Goal: Find specific page/section: Find specific page/section

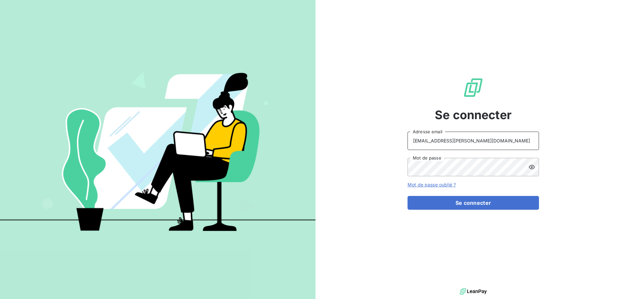
click at [493, 146] on input "[EMAIL_ADDRESS][PERSON_NAME][DOMAIN_NAME]" at bounding box center [473, 141] width 131 height 18
type input "[EMAIL_ADDRESS][PERSON_NAME][DOMAIN_NAME]"
click at [482, 206] on button "Se connecter" at bounding box center [473, 203] width 131 height 14
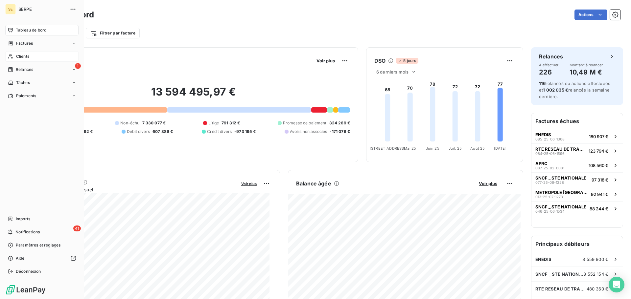
click at [25, 60] on div "Clients" at bounding box center [41, 56] width 73 height 11
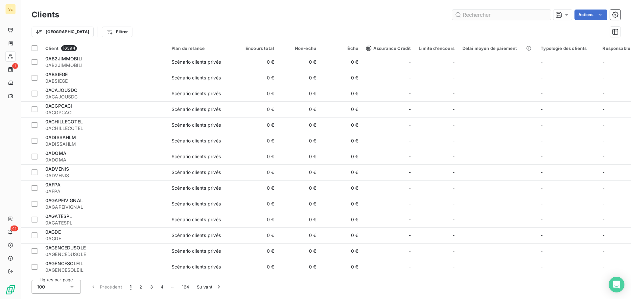
click at [497, 15] on input "text" at bounding box center [501, 15] width 99 height 11
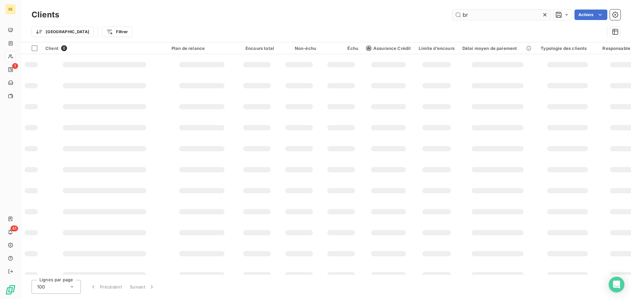
type input "b"
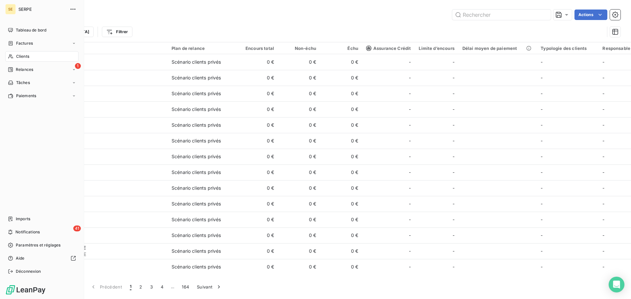
click at [27, 55] on span "Clients" at bounding box center [22, 57] width 13 height 6
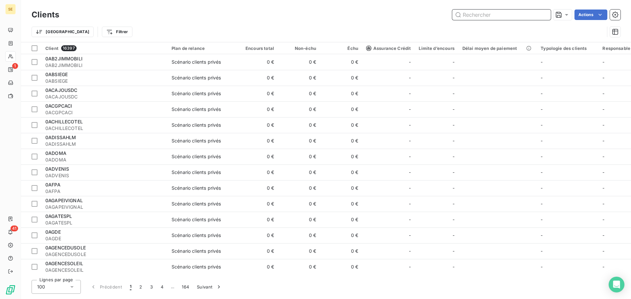
click at [493, 12] on input "text" at bounding box center [501, 15] width 99 height 11
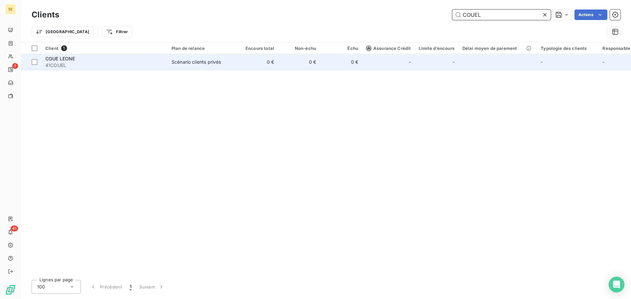
type input "COUEL"
click at [231, 67] on td "Scénario clients privés" at bounding box center [202, 62] width 68 height 16
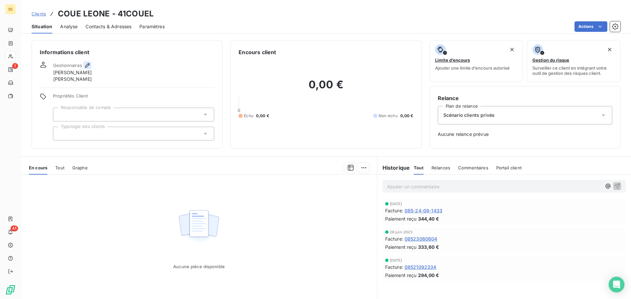
click at [87, 64] on icon "button" at bounding box center [87, 65] width 5 height 5
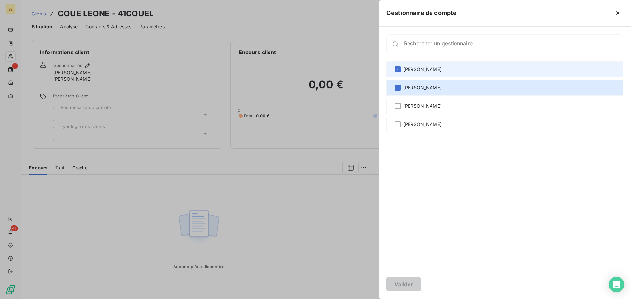
click at [418, 70] on span "[PERSON_NAME]" at bounding box center [422, 69] width 38 height 7
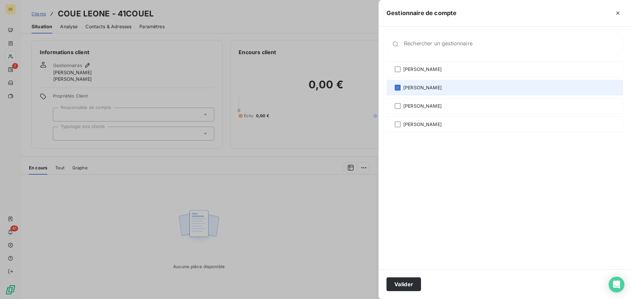
click at [420, 83] on div "[PERSON_NAME]" at bounding box center [504, 88] width 237 height 16
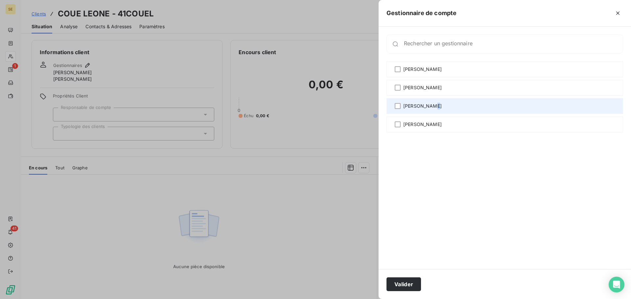
click at [428, 107] on span "[PERSON_NAME]" at bounding box center [422, 106] width 38 height 7
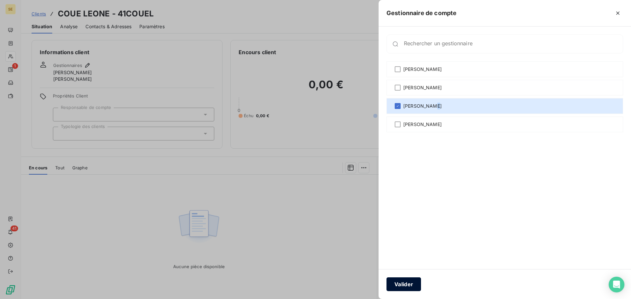
click at [408, 282] on button "Valider" at bounding box center [403, 285] width 35 height 14
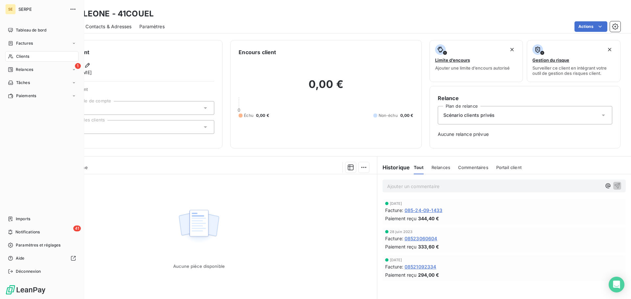
click at [23, 58] on span "Clients" at bounding box center [22, 57] width 13 height 6
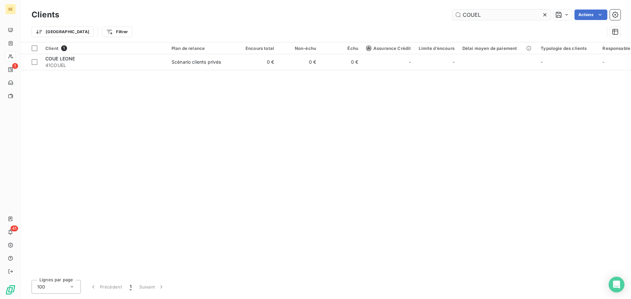
click at [485, 16] on input "COUEL" at bounding box center [501, 15] width 99 height 11
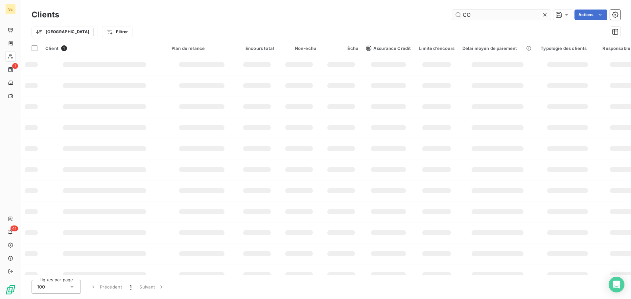
type input "C"
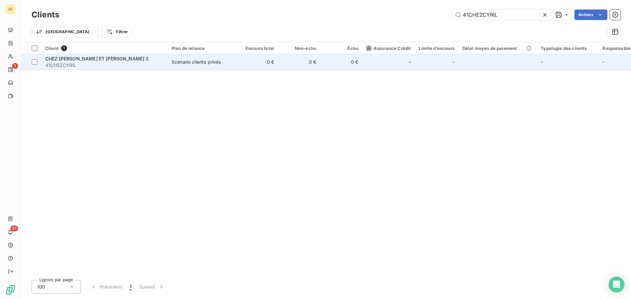
type input "41CHEZCYRIL"
click at [248, 65] on td "0 €" at bounding box center [257, 62] width 42 height 16
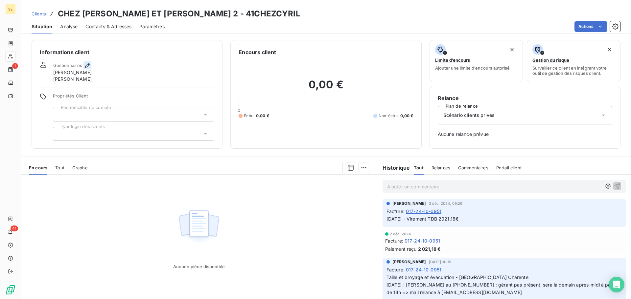
click at [88, 69] on button "button" at bounding box center [87, 65] width 8 height 8
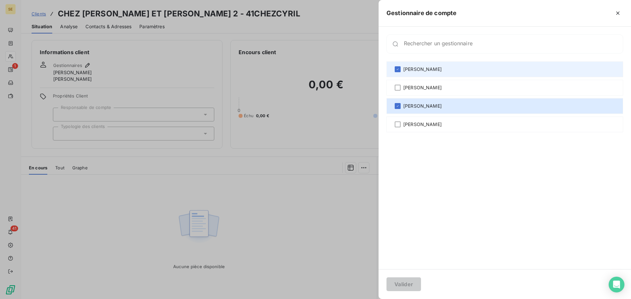
click at [432, 68] on span "[PERSON_NAME]" at bounding box center [422, 69] width 38 height 7
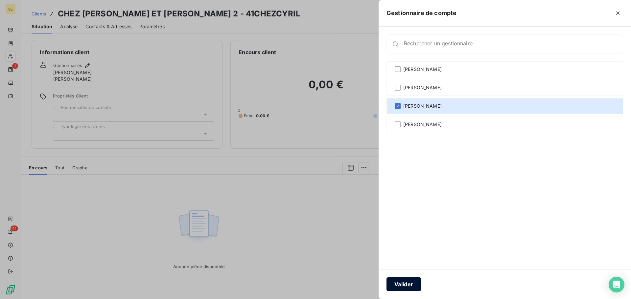
click at [407, 280] on button "Valider" at bounding box center [403, 285] width 35 height 14
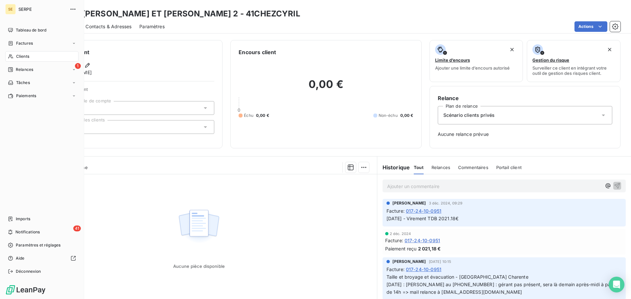
click at [12, 58] on icon at bounding box center [11, 56] width 6 height 5
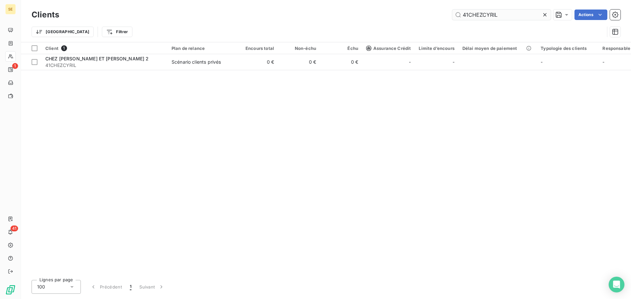
click at [497, 15] on input "41CHEZCYRIL" at bounding box center [501, 15] width 99 height 11
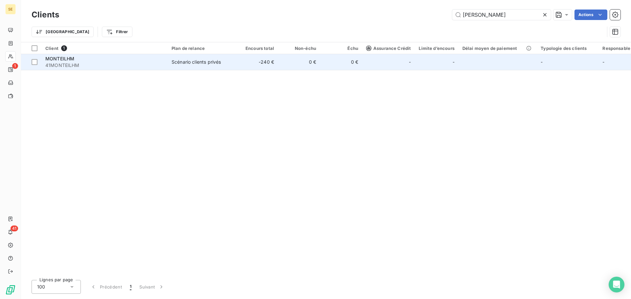
type input "[PERSON_NAME]"
click at [126, 63] on span "41MONTEILHM" at bounding box center [104, 65] width 118 height 7
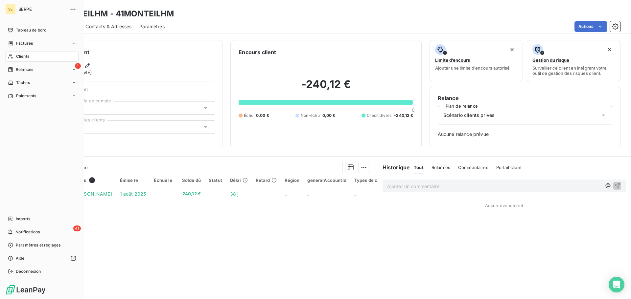
click at [20, 59] on div "Clients" at bounding box center [41, 56] width 73 height 11
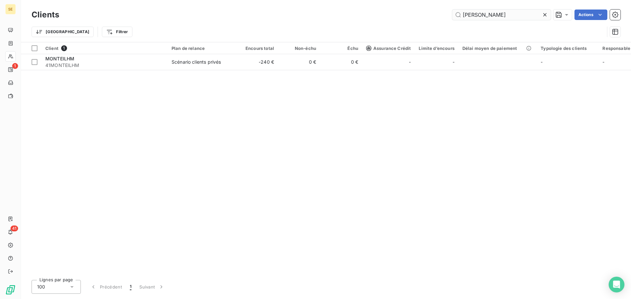
click at [499, 14] on input "[PERSON_NAME]" at bounding box center [501, 15] width 99 height 11
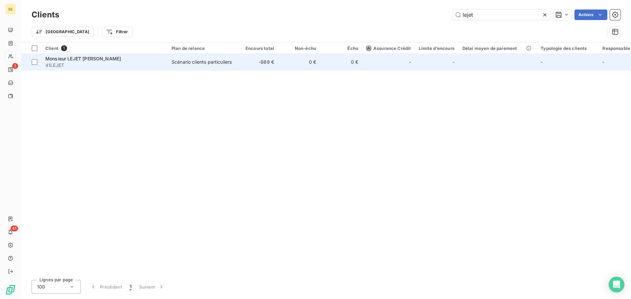
type input "lejet"
click at [229, 65] on div "Scénario clients particuliers" at bounding box center [202, 62] width 60 height 7
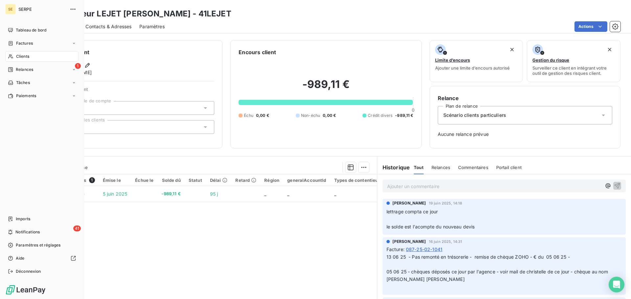
click at [26, 58] on span "Clients" at bounding box center [22, 57] width 13 height 6
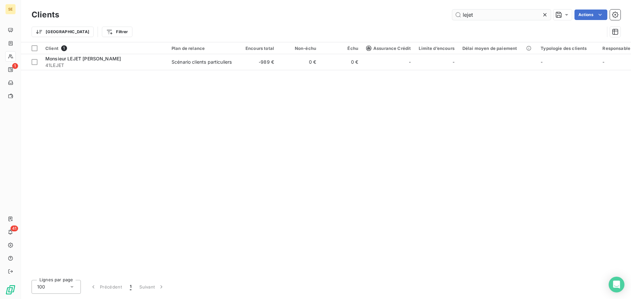
click at [498, 15] on input "lejet" at bounding box center [501, 15] width 99 height 11
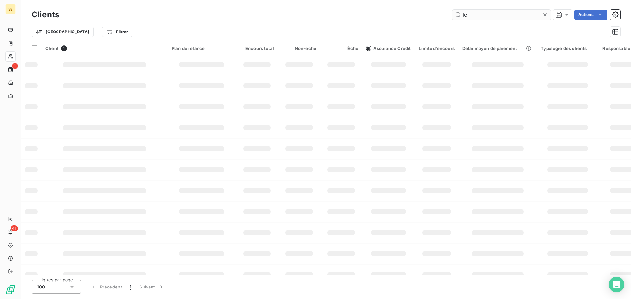
type input "l"
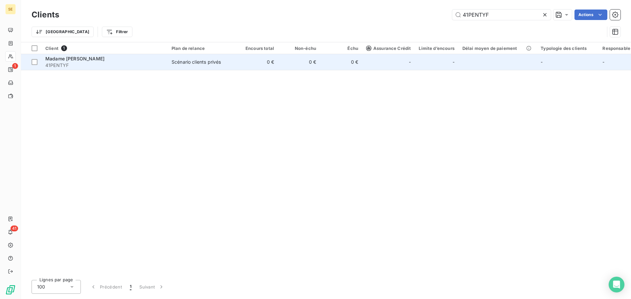
type input "41PENTYF"
click at [193, 61] on div "Scénario clients privés" at bounding box center [196, 62] width 49 height 7
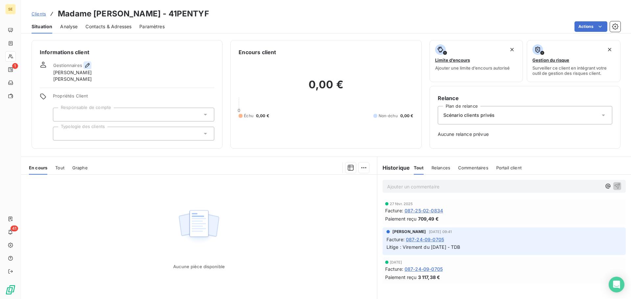
click at [89, 67] on icon "button" at bounding box center [87, 65] width 7 height 7
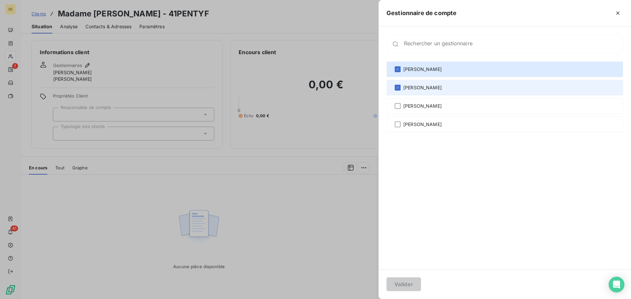
click at [419, 90] on span "[PERSON_NAME]" at bounding box center [422, 87] width 38 height 7
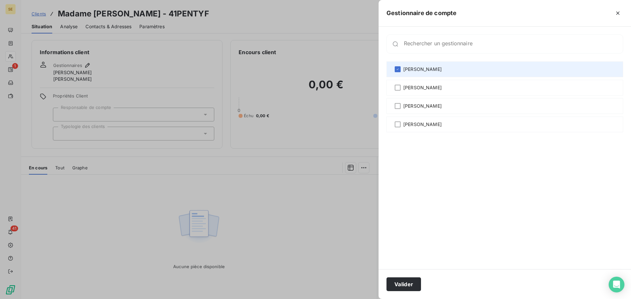
drag, startPoint x: 421, startPoint y: 66, endPoint x: 429, endPoint y: 89, distance: 24.5
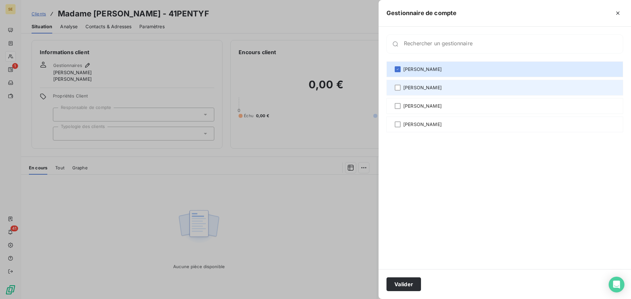
click at [421, 66] on div "[PERSON_NAME]" at bounding box center [504, 69] width 237 height 16
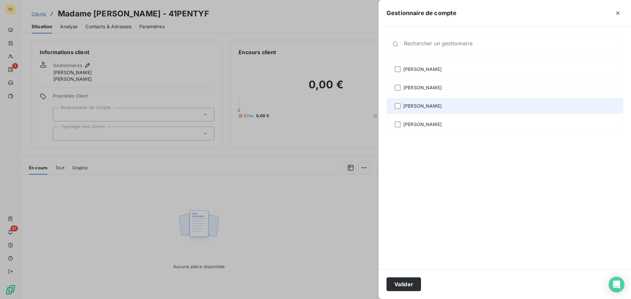
click at [435, 104] on span "[PERSON_NAME]" at bounding box center [422, 106] width 38 height 7
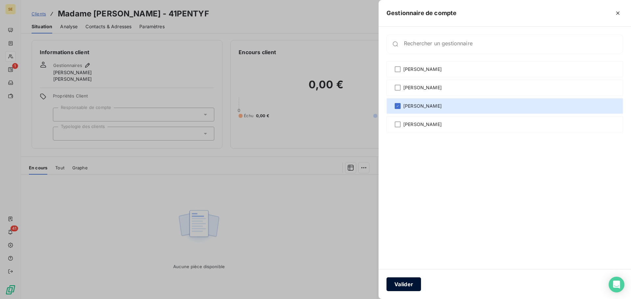
click at [408, 286] on button "Valider" at bounding box center [403, 285] width 35 height 14
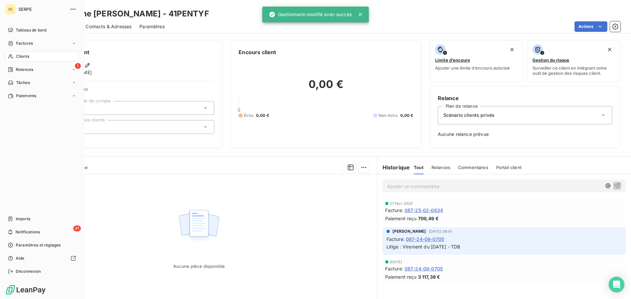
click at [23, 57] on span "Clients" at bounding box center [22, 57] width 13 height 6
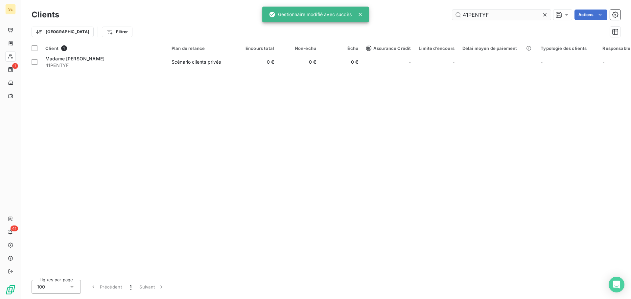
click at [500, 16] on input "41PENTYF" at bounding box center [501, 15] width 99 height 11
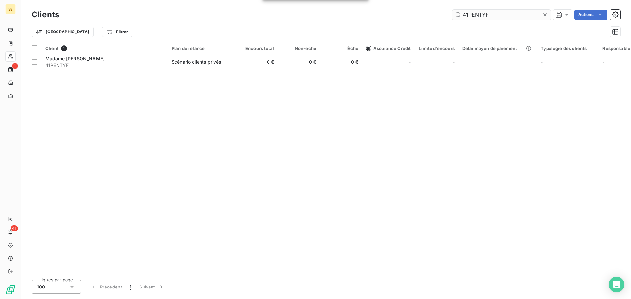
click at [500, 16] on input "41PENTYF" at bounding box center [501, 15] width 99 height 11
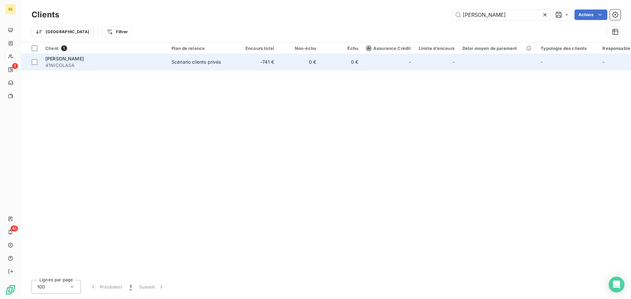
type input "[PERSON_NAME]"
click at [303, 68] on td "0 €" at bounding box center [299, 62] width 42 height 16
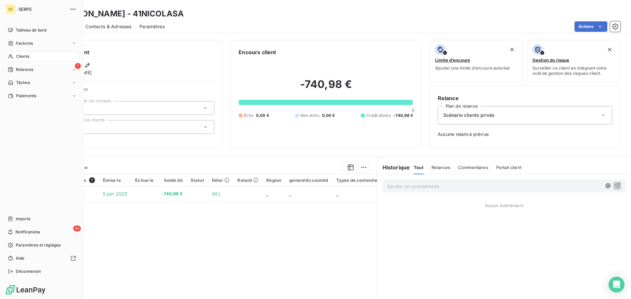
click at [19, 56] on span "Clients" at bounding box center [22, 57] width 13 height 6
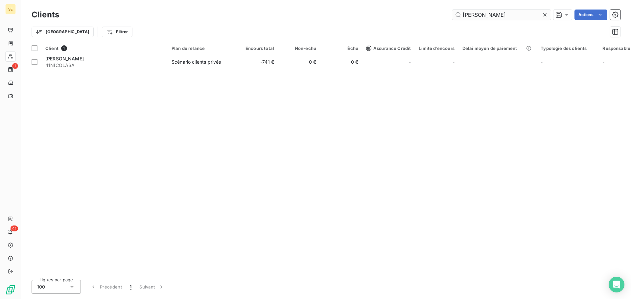
click at [504, 11] on input "[PERSON_NAME]" at bounding box center [501, 15] width 99 height 11
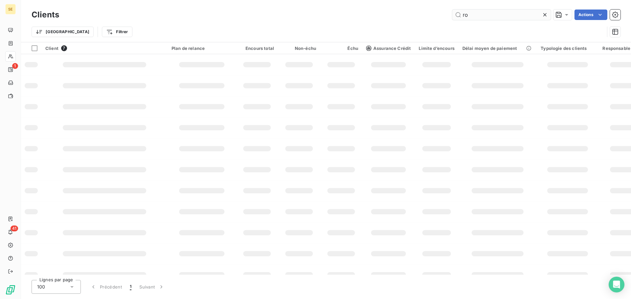
type input "r"
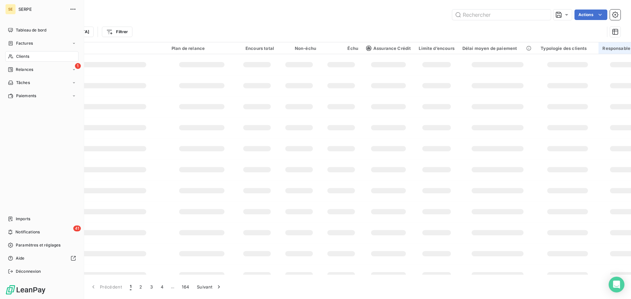
drag, startPoint x: 20, startPoint y: 58, endPoint x: 625, endPoint y: 54, distance: 604.7
click at [21, 58] on span "Clients" at bounding box center [22, 57] width 13 height 6
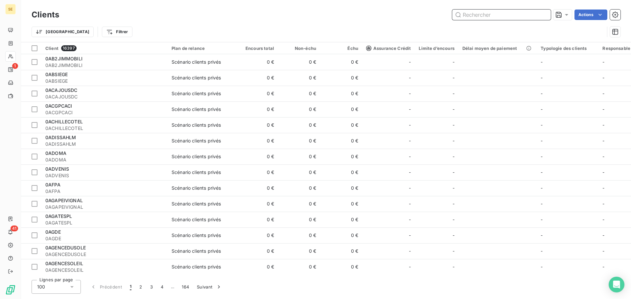
click at [478, 14] on input "text" at bounding box center [501, 15] width 99 height 11
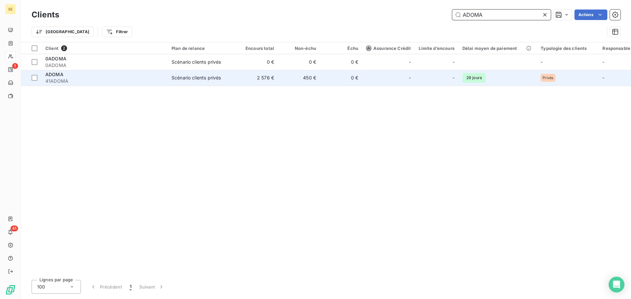
type input "ADOMA"
click at [199, 73] on td "Scénario clients privés" at bounding box center [202, 78] width 68 height 16
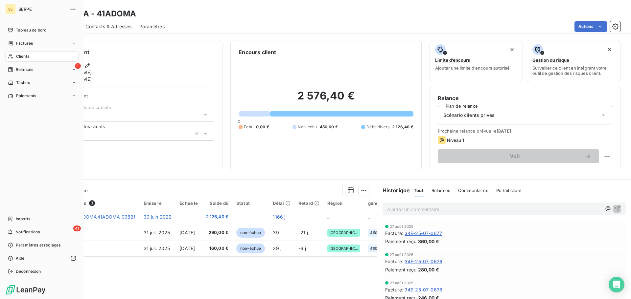
click at [31, 57] on div "Clients" at bounding box center [41, 56] width 73 height 11
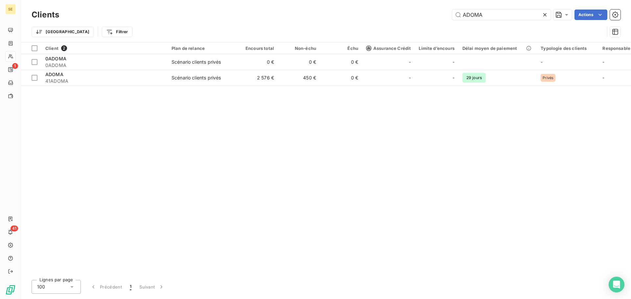
click at [489, 8] on div "Clients ADOMA Actions" at bounding box center [326, 15] width 589 height 14
click at [489, 14] on input "ADOMA" at bounding box center [501, 15] width 99 height 11
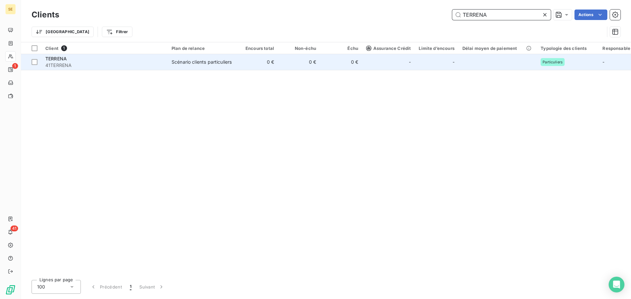
type input "TERRENA"
click at [236, 67] on td "0 €" at bounding box center [257, 62] width 42 height 16
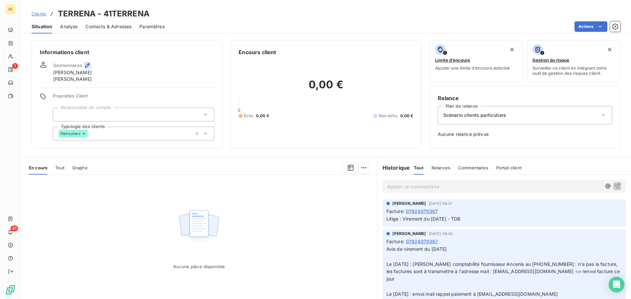
click at [90, 64] on icon "button" at bounding box center [87, 65] width 7 height 7
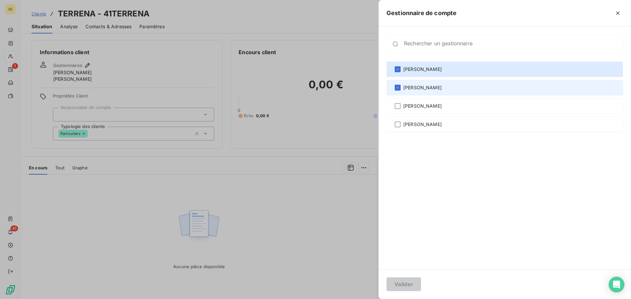
click at [449, 83] on div "[PERSON_NAME]" at bounding box center [504, 88] width 237 height 16
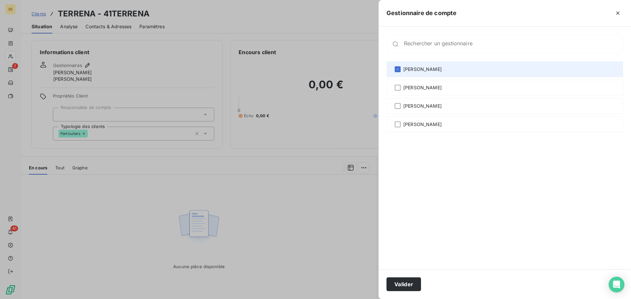
click at [449, 69] on div "[PERSON_NAME]" at bounding box center [504, 69] width 237 height 16
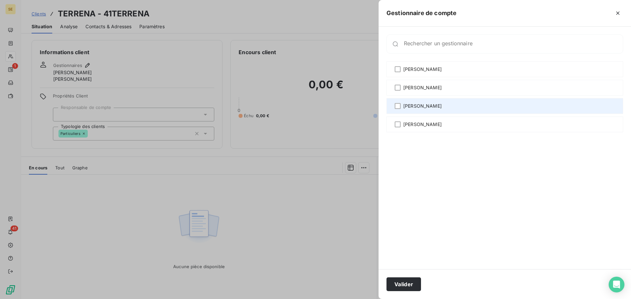
click at [444, 108] on div "[PERSON_NAME]" at bounding box center [504, 106] width 237 height 16
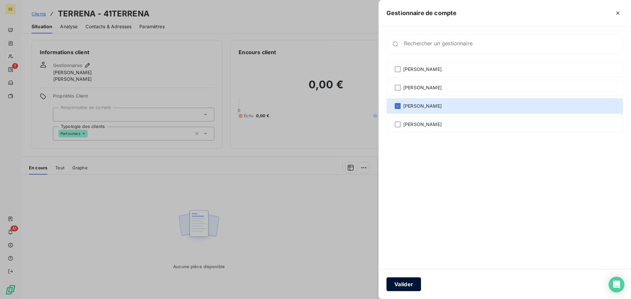
click at [405, 284] on button "Valider" at bounding box center [403, 285] width 35 height 14
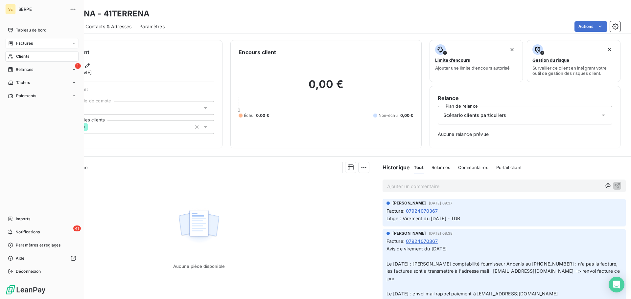
click at [24, 43] on span "Factures" at bounding box center [24, 43] width 17 height 6
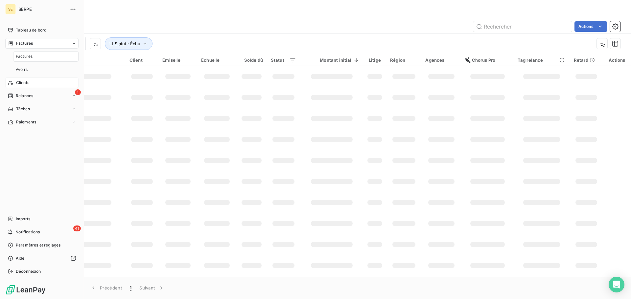
click at [27, 81] on span "Clients" at bounding box center [22, 83] width 13 height 6
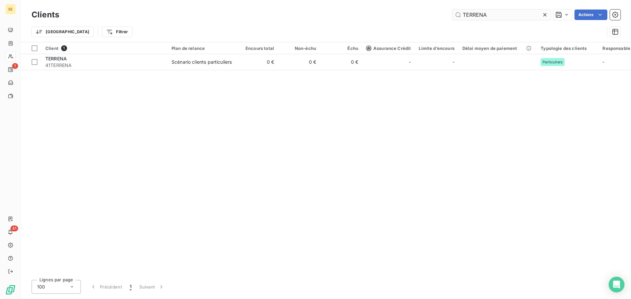
click at [492, 15] on input "TERRENA" at bounding box center [501, 15] width 99 height 11
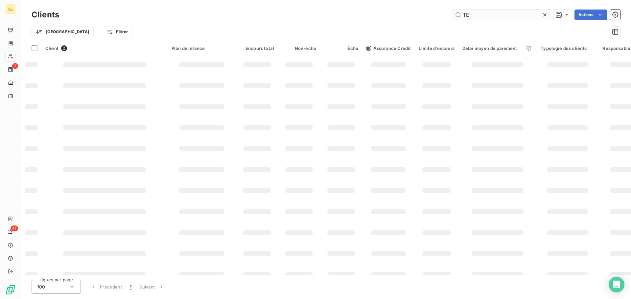
type input "T"
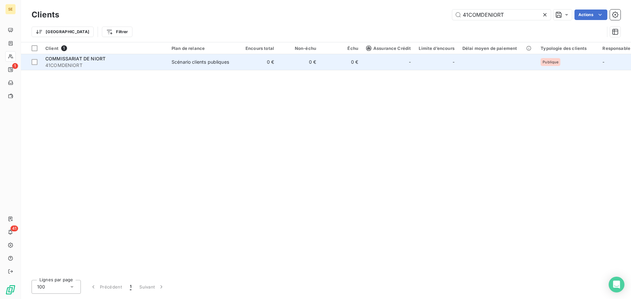
type input "41COMDENIORT"
click at [231, 62] on span "Scénario clients publiques" at bounding box center [202, 62] width 60 height 7
click at [92, 64] on span "41COMDENIORT" at bounding box center [104, 65] width 118 height 7
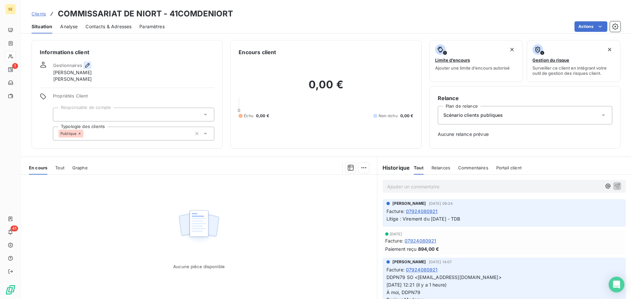
click at [88, 66] on icon "button" at bounding box center [87, 65] width 7 height 7
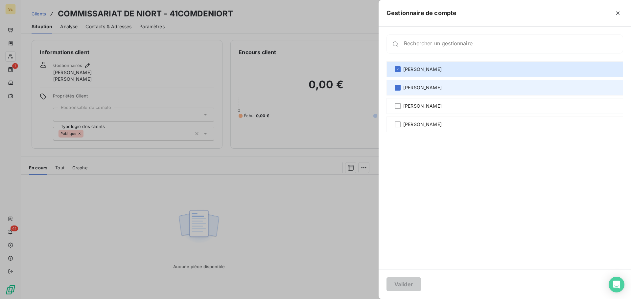
click at [434, 92] on div "[PERSON_NAME]" at bounding box center [504, 88] width 237 height 16
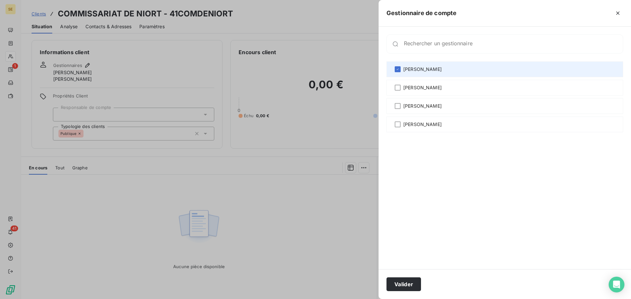
click at [435, 68] on div "[PERSON_NAME]" at bounding box center [504, 69] width 237 height 16
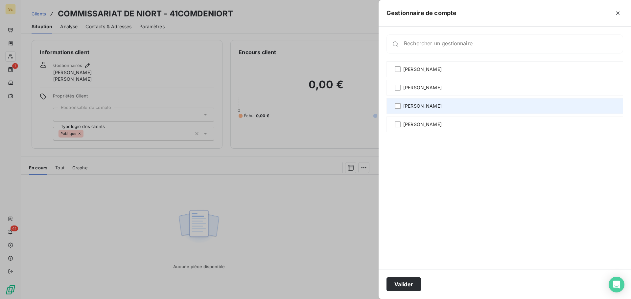
click at [435, 108] on span "[PERSON_NAME]" at bounding box center [422, 106] width 38 height 7
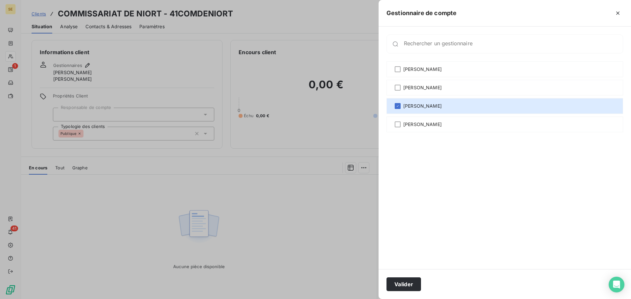
click at [311, 129] on div at bounding box center [315, 149] width 631 height 299
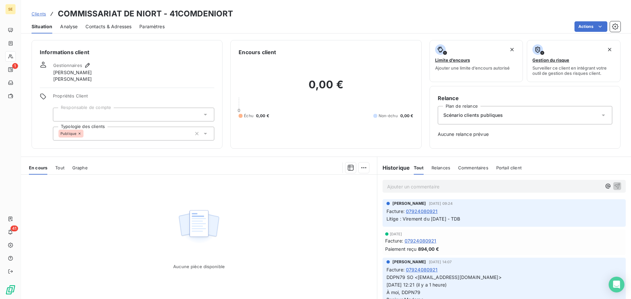
scroll to position [175, 0]
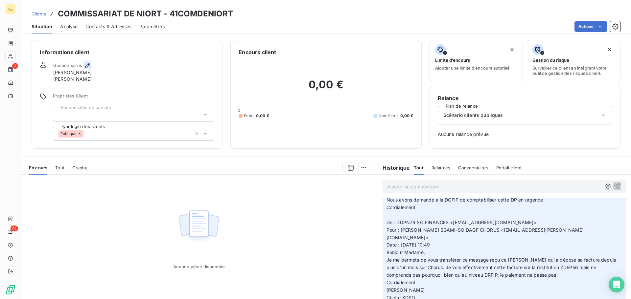
click at [86, 67] on icon "button" at bounding box center [87, 65] width 7 height 7
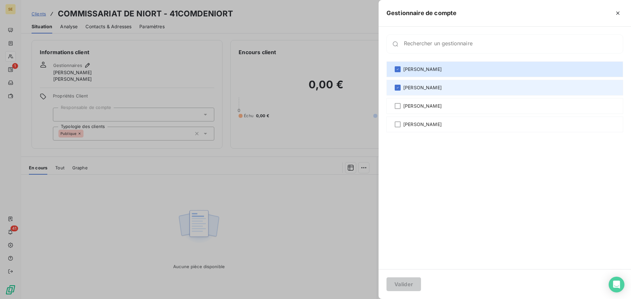
click at [411, 88] on span "[PERSON_NAME]" at bounding box center [422, 87] width 38 height 7
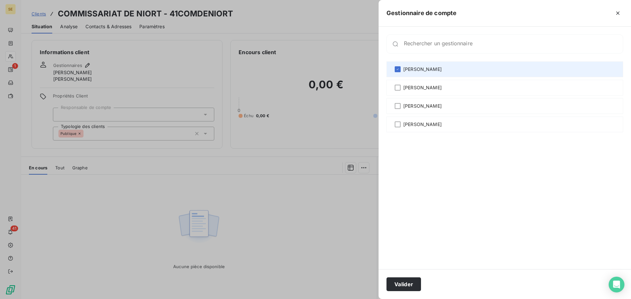
click at [412, 70] on span "[PERSON_NAME]" at bounding box center [422, 69] width 38 height 7
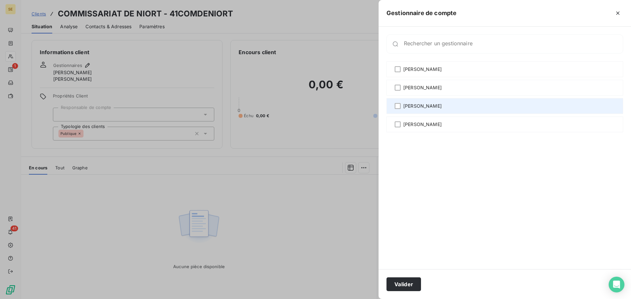
click at [416, 105] on span "[PERSON_NAME]" at bounding box center [422, 106] width 38 height 7
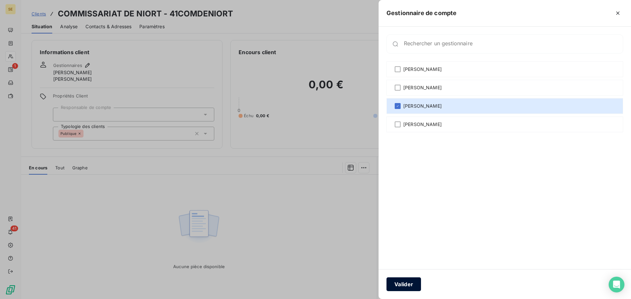
click at [400, 287] on button "Valider" at bounding box center [403, 285] width 35 height 14
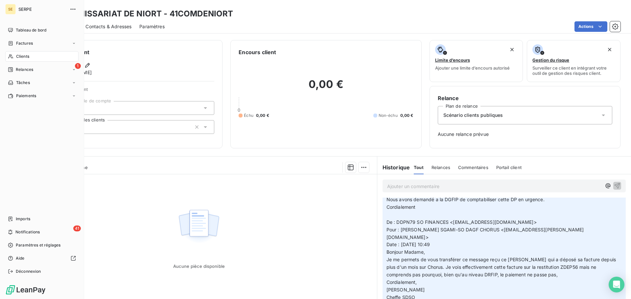
click at [18, 56] on span "Clients" at bounding box center [22, 57] width 13 height 6
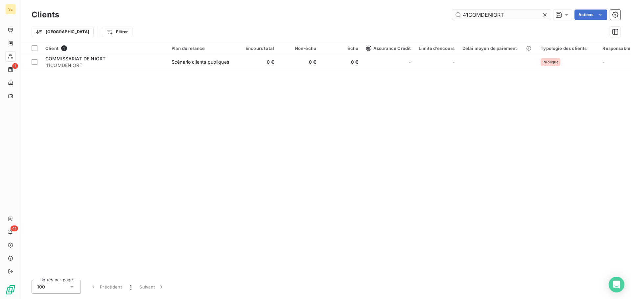
click at [511, 14] on input "41COMDENIORT" at bounding box center [501, 15] width 99 height 11
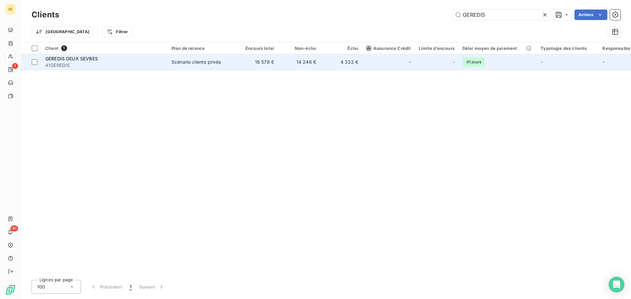
type input "GEREDIS"
click at [280, 62] on td "14 246 €" at bounding box center [299, 62] width 42 height 16
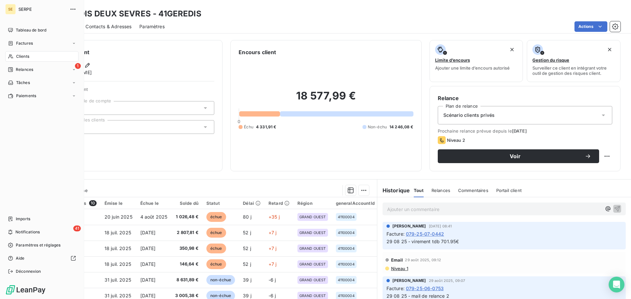
click at [22, 57] on span "Clients" at bounding box center [22, 57] width 13 height 6
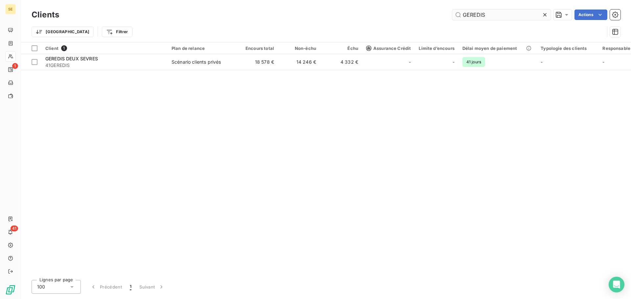
click at [493, 12] on input "GEREDIS" at bounding box center [501, 15] width 99 height 11
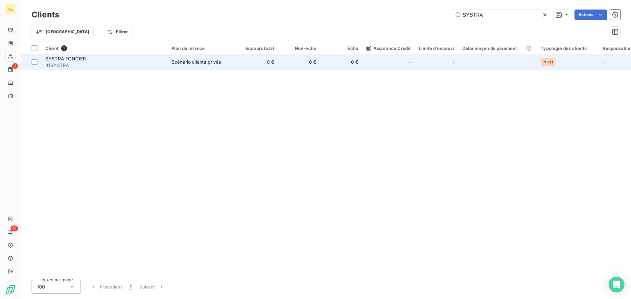
type input "SYSTRA"
click at [139, 63] on span "41SYSTRA" at bounding box center [104, 65] width 118 height 7
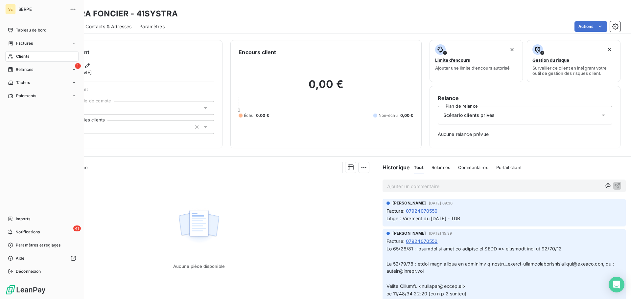
drag, startPoint x: 9, startPoint y: 55, endPoint x: 21, endPoint y: 55, distance: 11.8
click at [9, 55] on icon at bounding box center [11, 56] width 6 height 5
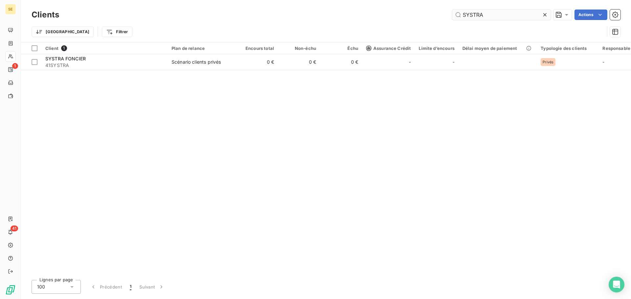
click at [490, 18] on input "SYSTRA" at bounding box center [501, 15] width 99 height 11
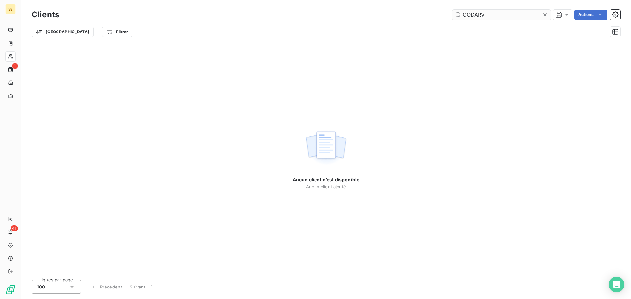
click at [482, 15] on input "GODARV" at bounding box center [501, 15] width 99 height 11
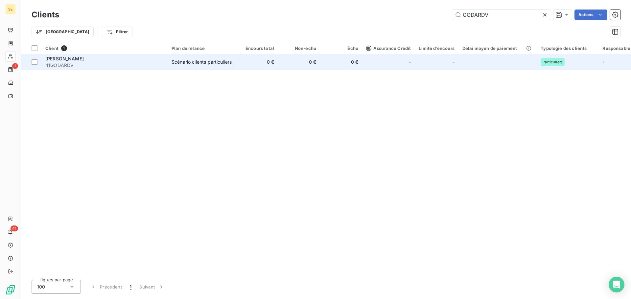
type input "GODARDV"
click at [211, 69] on td "Scénario clients particuliers" at bounding box center [202, 62] width 68 height 16
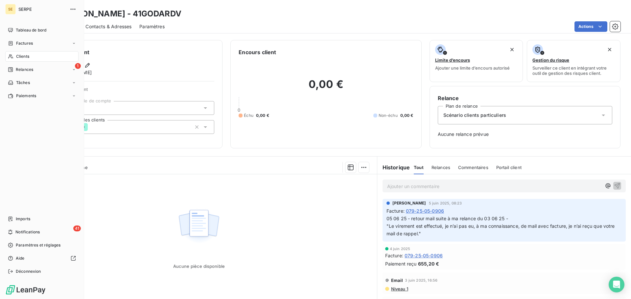
click at [23, 54] on span "Clients" at bounding box center [22, 57] width 13 height 6
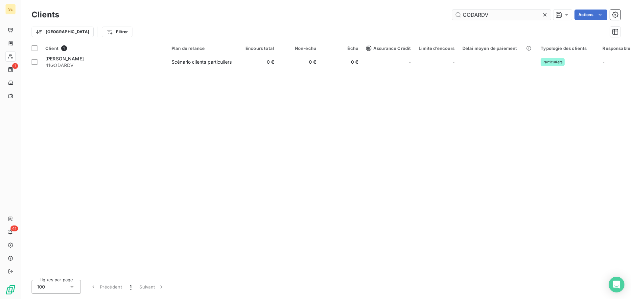
click at [504, 14] on input "GODARDV" at bounding box center [501, 15] width 99 height 11
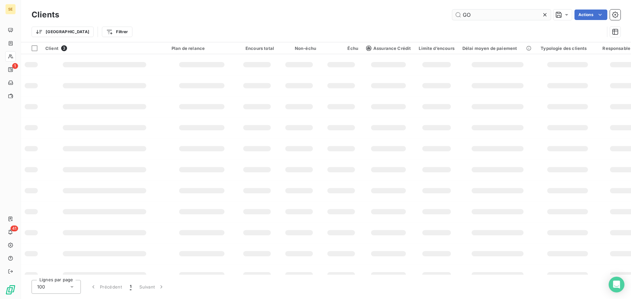
type input "G"
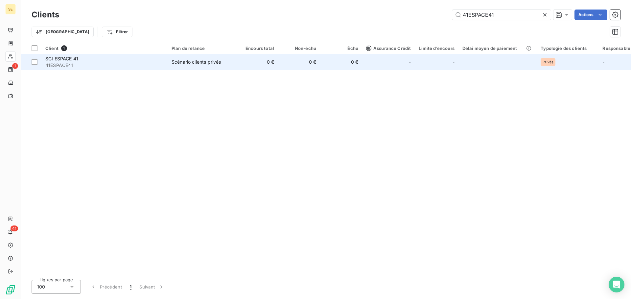
type input "41ESPACE41"
click at [69, 65] on span "41ESPACE41" at bounding box center [104, 65] width 118 height 7
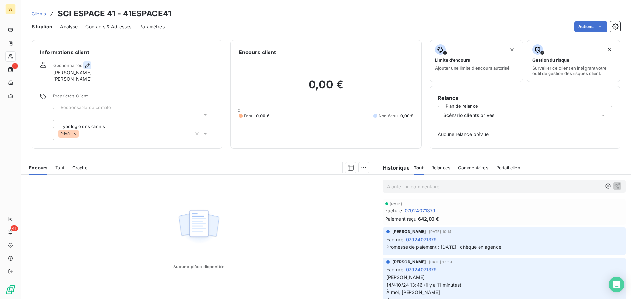
click at [87, 64] on icon "button" at bounding box center [87, 65] width 5 height 5
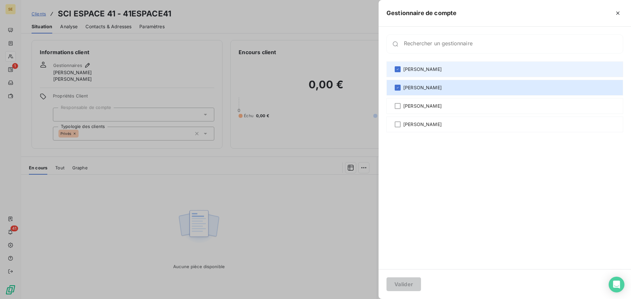
click at [451, 70] on div "[PERSON_NAME]" at bounding box center [504, 69] width 237 height 16
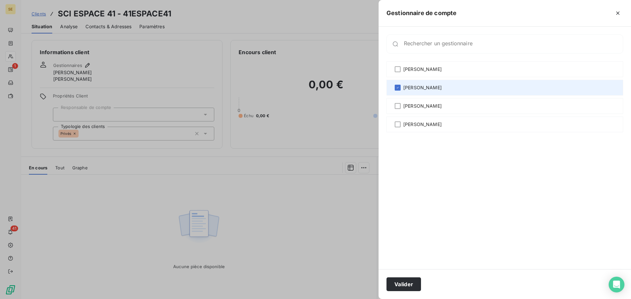
click at [442, 90] on span "[PERSON_NAME]" at bounding box center [422, 87] width 38 height 7
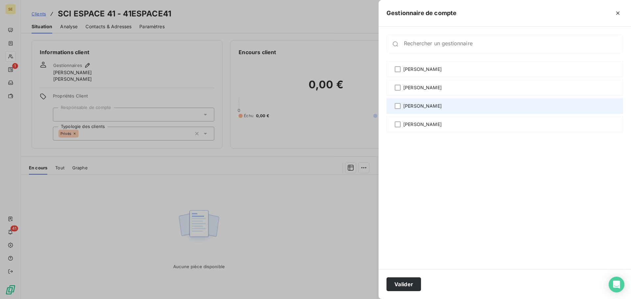
click at [431, 108] on span "[PERSON_NAME]" at bounding box center [422, 106] width 38 height 7
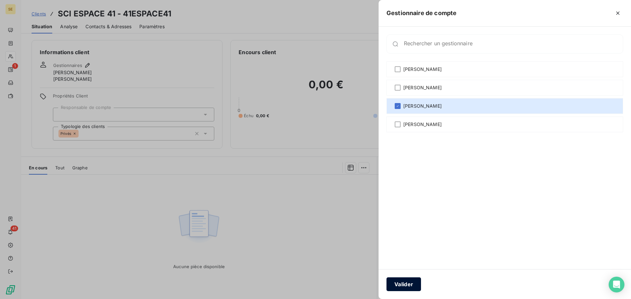
click at [400, 282] on button "Valider" at bounding box center [403, 285] width 35 height 14
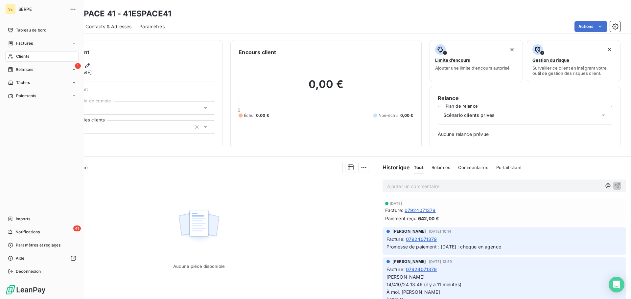
click at [19, 58] on span "Clients" at bounding box center [22, 57] width 13 height 6
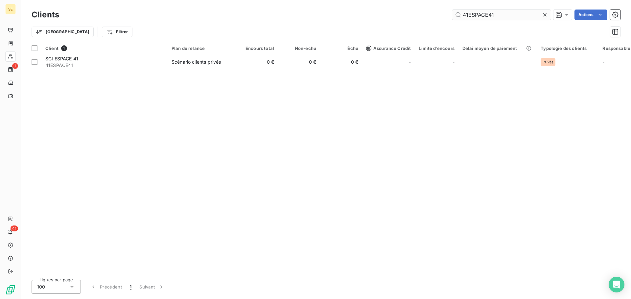
click at [513, 18] on input "41ESPACE41" at bounding box center [501, 15] width 99 height 11
click at [513, 17] on input "41ESPACE41" at bounding box center [501, 15] width 99 height 11
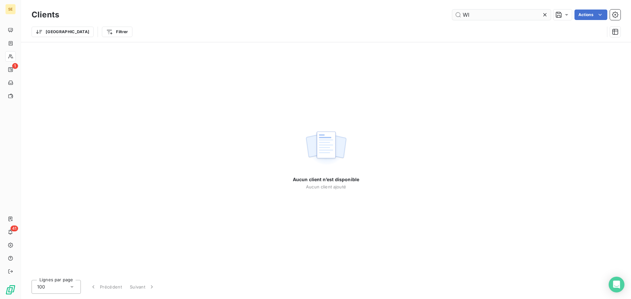
type input "W"
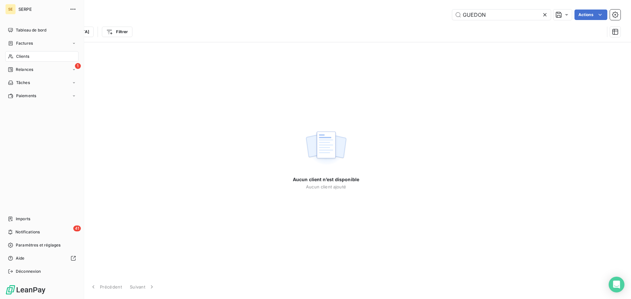
click at [22, 52] on div "Clients" at bounding box center [41, 56] width 73 height 11
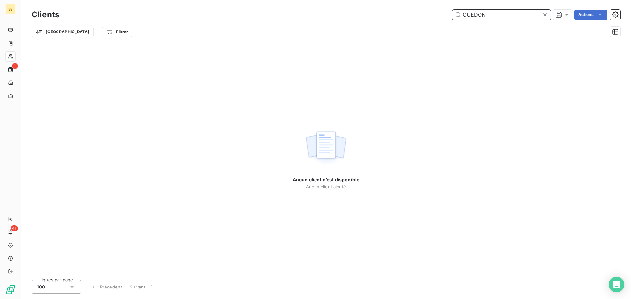
click at [500, 13] on input "GUEDON" at bounding box center [501, 15] width 99 height 11
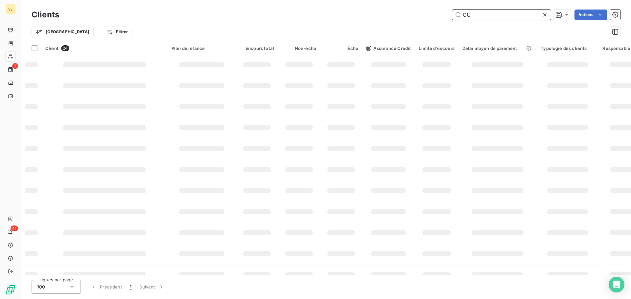
type input "G"
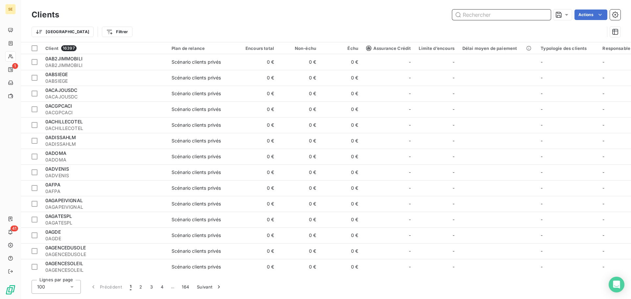
paste input "41BOUGUENAIS"
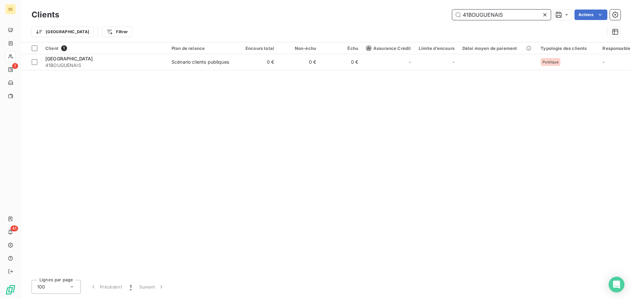
type input "41BOUGUENAIS"
click at [133, 70] on table "Client 1 Plan de relance Encours total Non-échu Échu Assurance Crédit Limite d’…" at bounding box center [412, 56] width 782 height 28
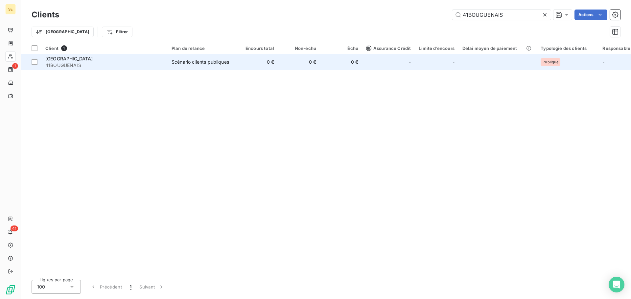
click at [133, 64] on span "41BOUGUENAIS" at bounding box center [104, 65] width 118 height 7
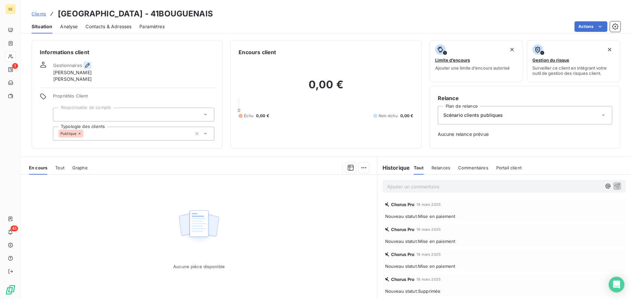
click at [88, 65] on icon "button" at bounding box center [87, 65] width 5 height 5
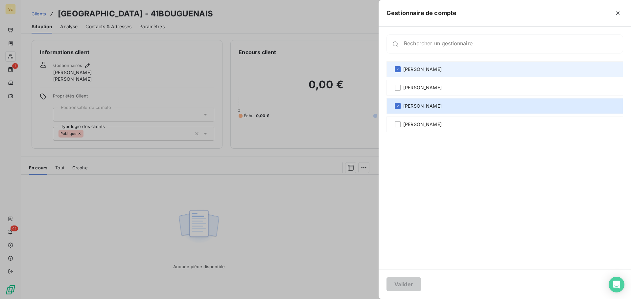
click at [393, 66] on div "[PERSON_NAME]" at bounding box center [504, 69] width 237 height 16
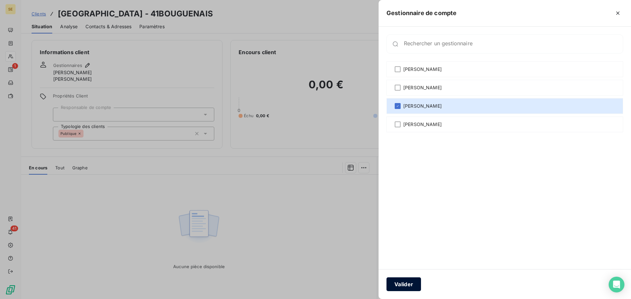
click at [405, 287] on button "Valider" at bounding box center [403, 285] width 35 height 14
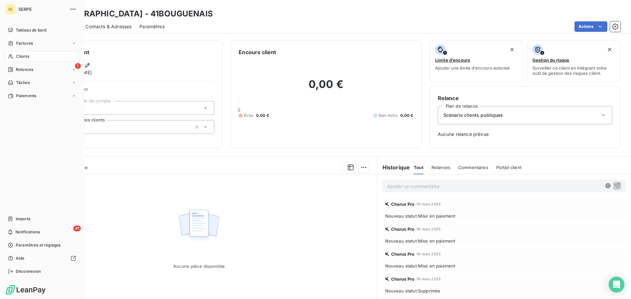
click at [22, 59] on span "Clients" at bounding box center [22, 57] width 13 height 6
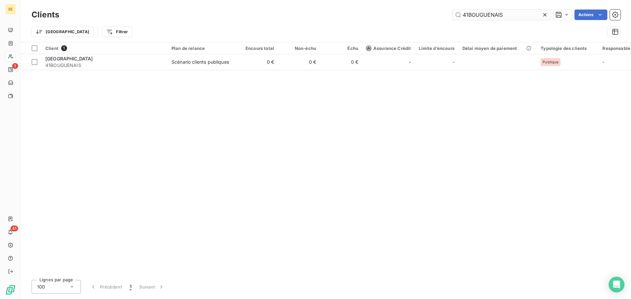
click at [530, 13] on input "41BOUGUENAIS" at bounding box center [501, 15] width 99 height 11
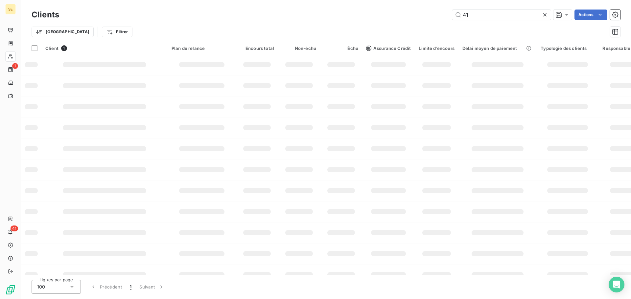
type input "4"
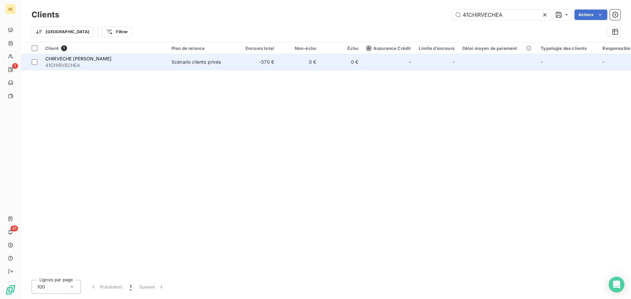
type input "41CHIRVECHEA"
click at [234, 59] on td "Scénario clients privés" at bounding box center [202, 62] width 68 height 16
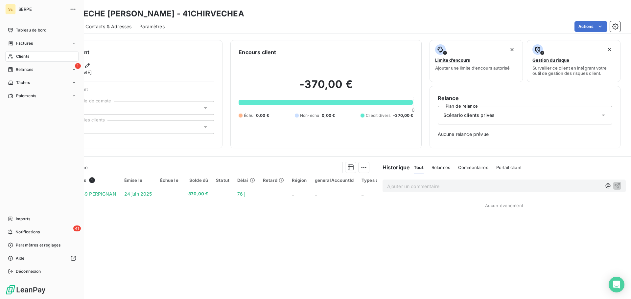
click at [17, 54] on span "Clients" at bounding box center [22, 57] width 13 height 6
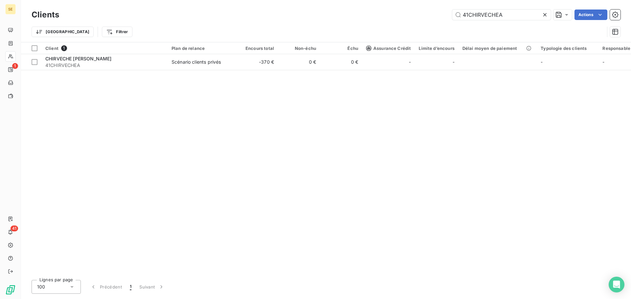
click at [520, 9] on div "Clients 41CHIRVECHEA Actions" at bounding box center [326, 15] width 589 height 14
click at [501, 13] on input "41CHIRVECHEA" at bounding box center [501, 15] width 99 height 11
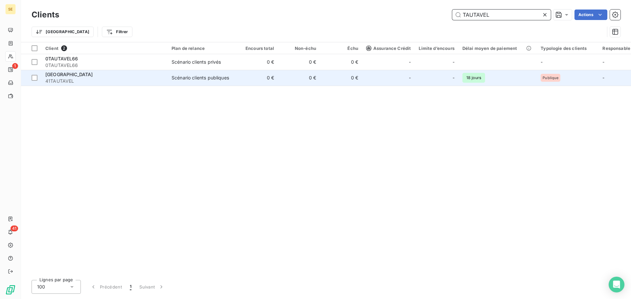
type input "TAUTAVEL"
click at [184, 81] on td "Scénario clients publiques" at bounding box center [202, 78] width 68 height 16
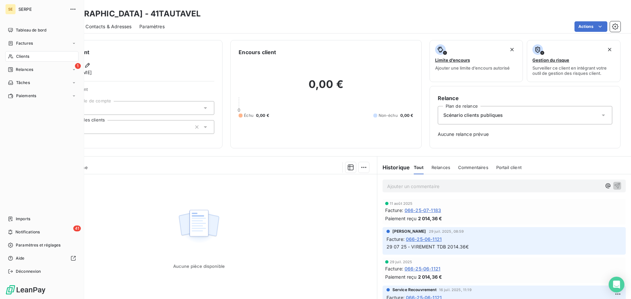
drag, startPoint x: 25, startPoint y: 57, endPoint x: 34, endPoint y: 51, distance: 10.7
click at [25, 57] on span "Clients" at bounding box center [22, 57] width 13 height 6
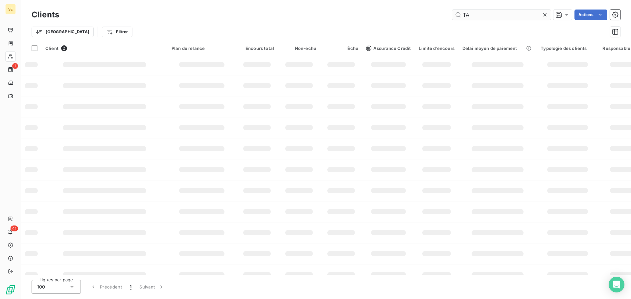
type input "T"
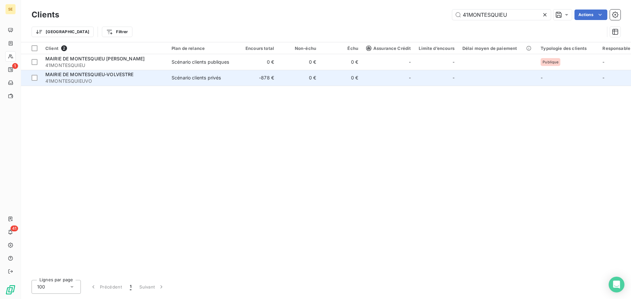
type input "41MONTESQUIEU"
click at [143, 79] on span "41MONTESQUIEUVO" at bounding box center [104, 81] width 118 height 7
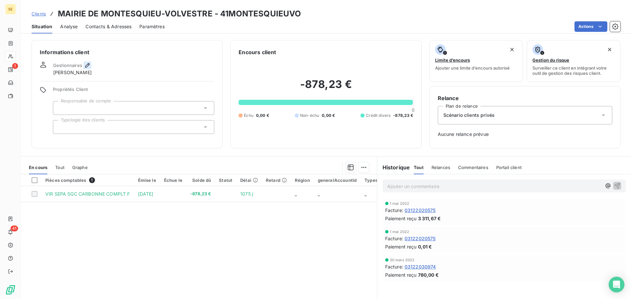
click at [86, 66] on icon "button" at bounding box center [87, 65] width 7 height 7
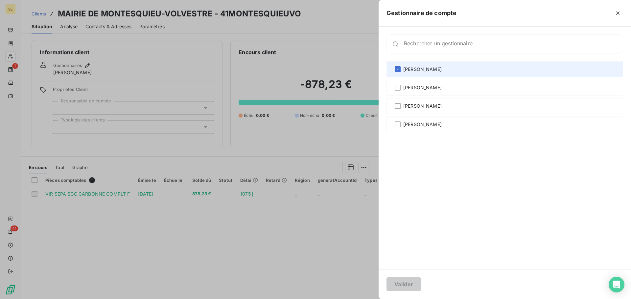
click at [415, 64] on div "[PERSON_NAME]" at bounding box center [504, 69] width 237 height 16
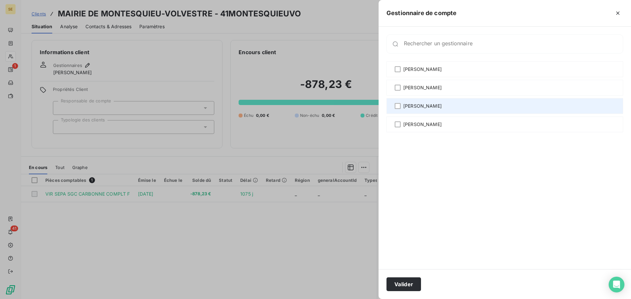
click at [420, 106] on span "[PERSON_NAME]" at bounding box center [422, 106] width 38 height 7
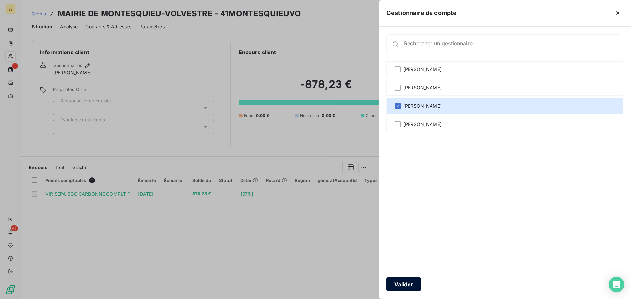
click at [416, 284] on button "Valider" at bounding box center [403, 285] width 35 height 14
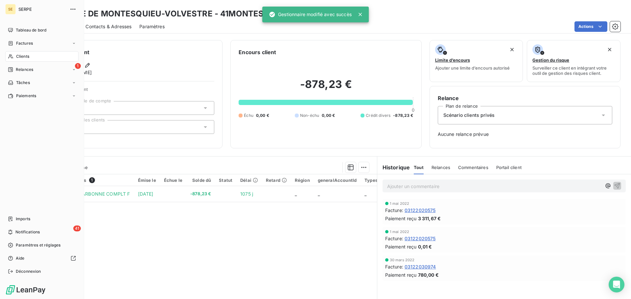
click at [15, 51] on div "Clients" at bounding box center [41, 56] width 73 height 11
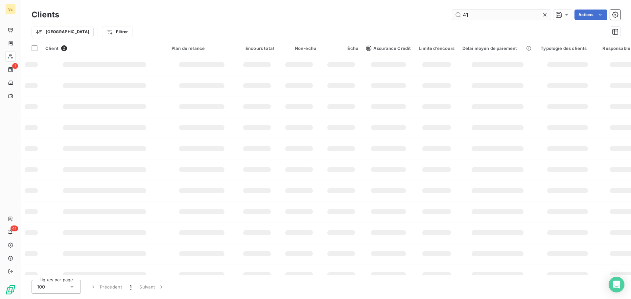
type input "4"
type input "41MONTESQUIEU"
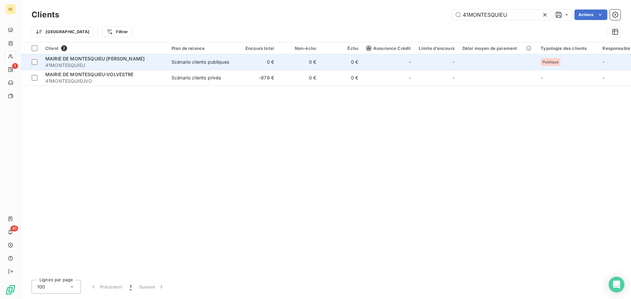
click at [197, 63] on div "Scénario clients publiques" at bounding box center [201, 62] width 58 height 7
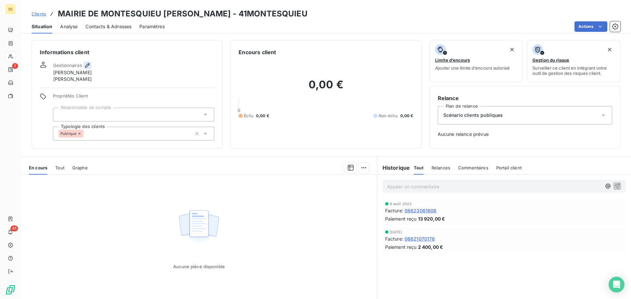
click at [89, 66] on icon "button" at bounding box center [87, 65] width 7 height 7
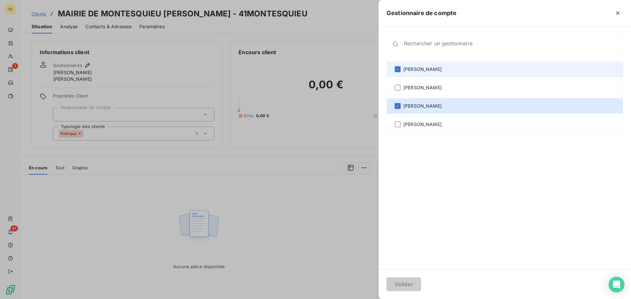
click at [532, 75] on div "[PERSON_NAME]" at bounding box center [504, 69] width 237 height 16
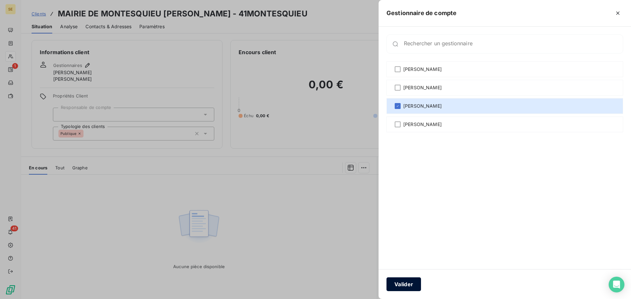
click at [410, 286] on button "Valider" at bounding box center [403, 285] width 35 height 14
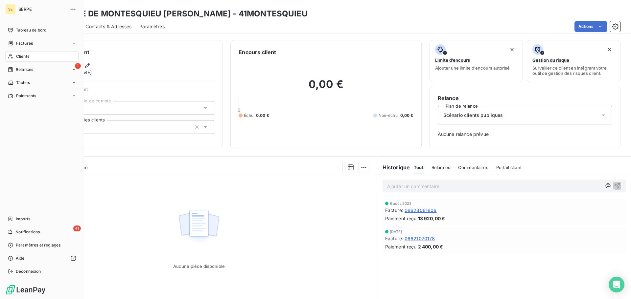
click at [12, 56] on icon at bounding box center [11, 56] width 6 height 5
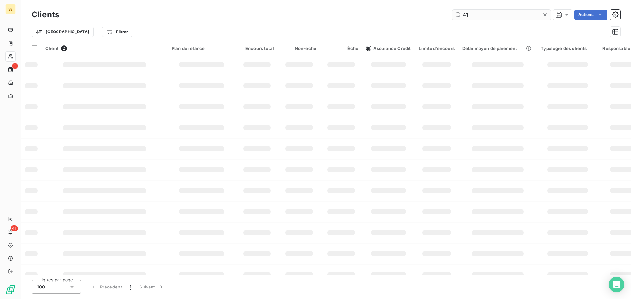
type input "4"
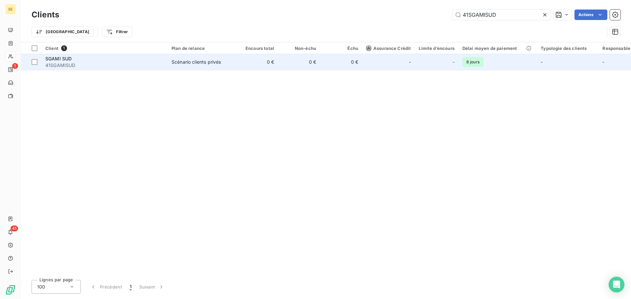
type input "41SGAMISUD"
click at [93, 64] on span "41SGAMISUD" at bounding box center [104, 65] width 118 height 7
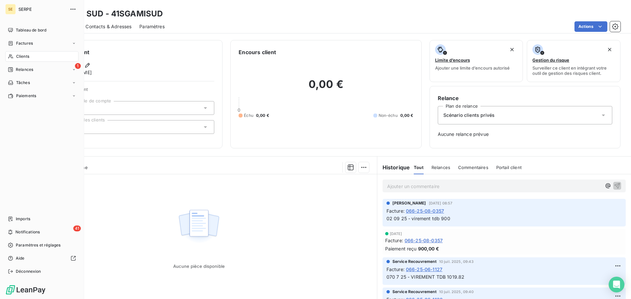
click at [23, 55] on span "Clients" at bounding box center [22, 57] width 13 height 6
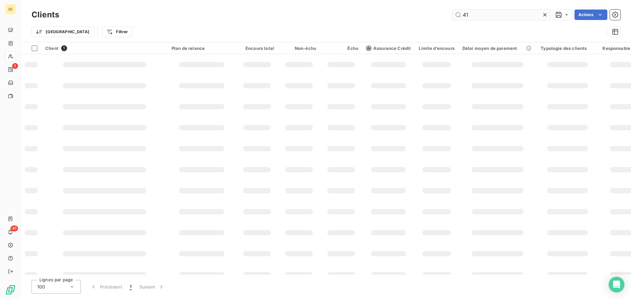
type input "4"
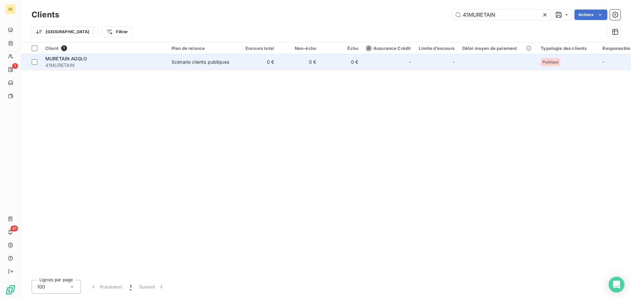
type input "41MURETAIN"
click at [153, 65] on span "41MURETAIN" at bounding box center [104, 65] width 118 height 7
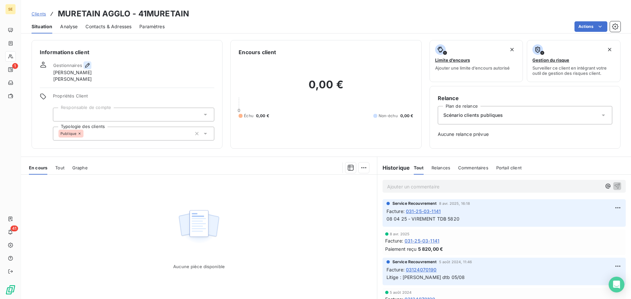
click at [88, 67] on icon "button" at bounding box center [87, 65] width 7 height 7
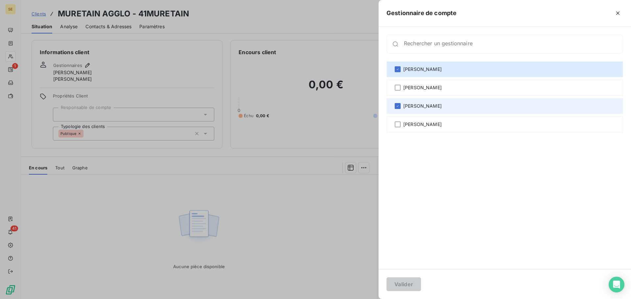
click at [447, 104] on div "[PERSON_NAME]" at bounding box center [504, 106] width 237 height 16
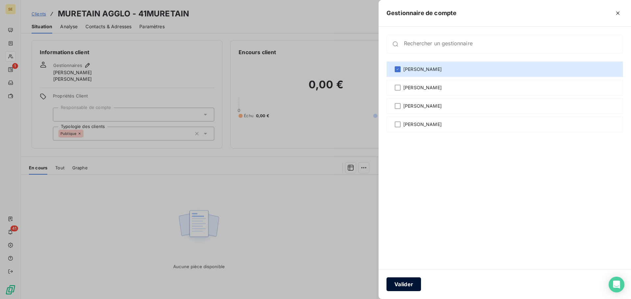
click at [407, 285] on button "Valider" at bounding box center [403, 285] width 35 height 14
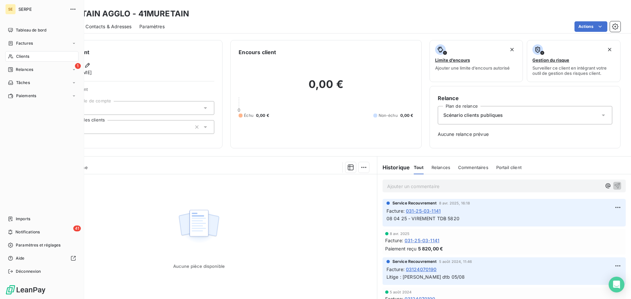
click at [24, 59] on div "Clients" at bounding box center [41, 56] width 73 height 11
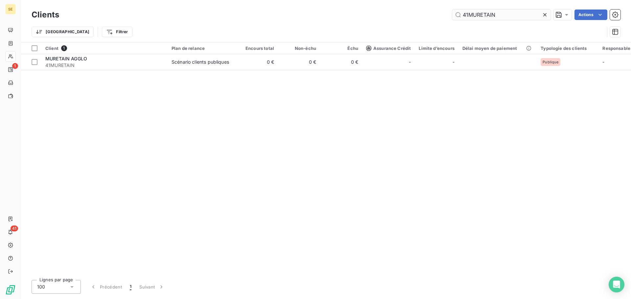
click at [501, 14] on input "41MURETAIN" at bounding box center [501, 15] width 99 height 11
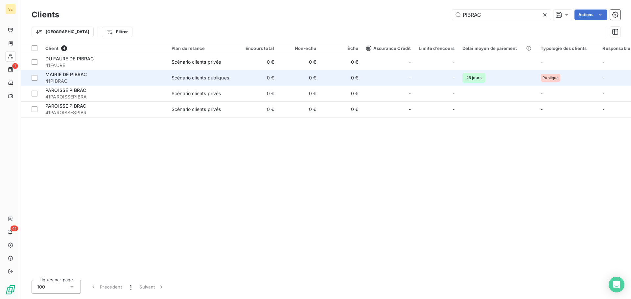
type input "PIBRAC"
click at [128, 77] on div "MAIRIE DE PIBRAC" at bounding box center [104, 74] width 118 height 7
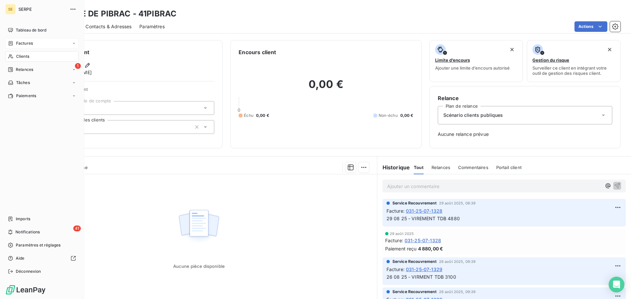
click at [22, 44] on span "Factures" at bounding box center [24, 43] width 17 height 6
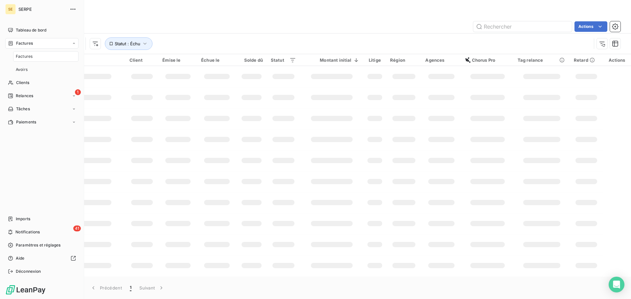
click at [28, 85] on span "Clients" at bounding box center [22, 83] width 13 height 6
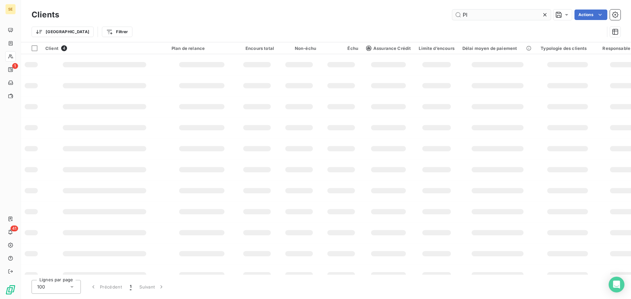
type input "P"
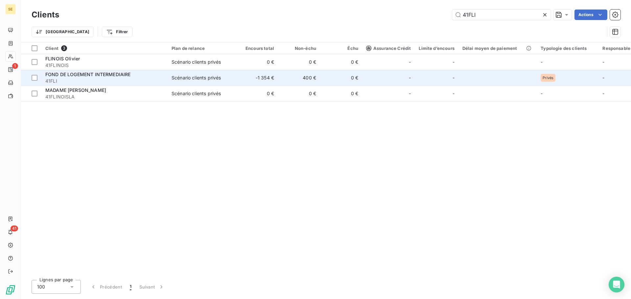
type input "41FLI"
click at [158, 82] on span "41FLI" at bounding box center [104, 81] width 118 height 7
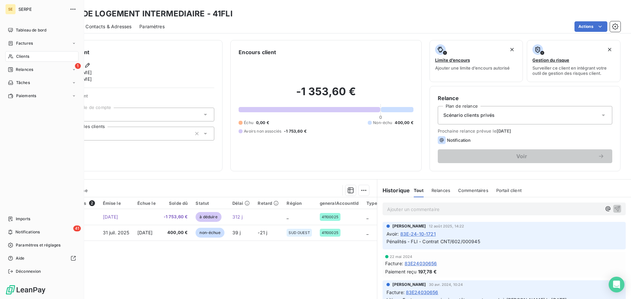
drag, startPoint x: 25, startPoint y: 58, endPoint x: 49, endPoint y: 55, distance: 24.1
click at [25, 58] on span "Clients" at bounding box center [22, 57] width 13 height 6
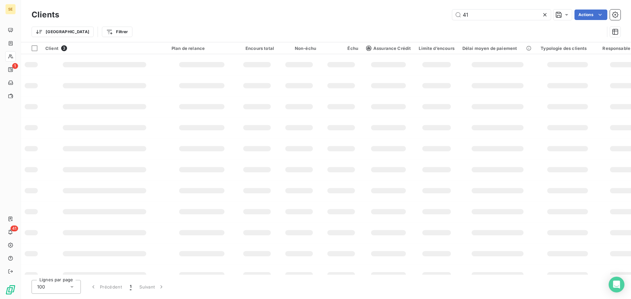
type input "4"
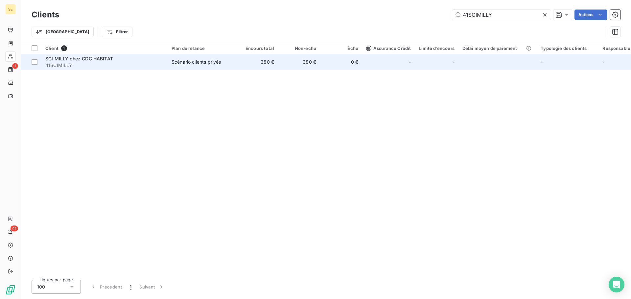
type input "41SCIMILLY"
click at [228, 63] on span "Scénario clients privés" at bounding box center [202, 62] width 60 height 7
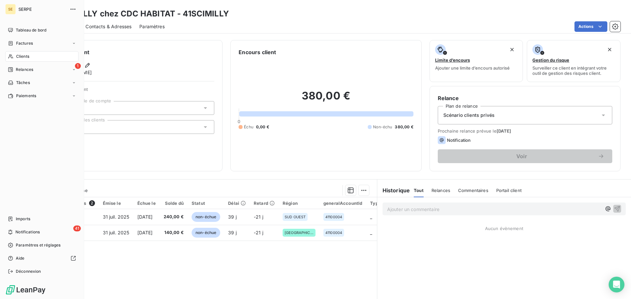
click at [32, 57] on div "Clients" at bounding box center [41, 56] width 73 height 11
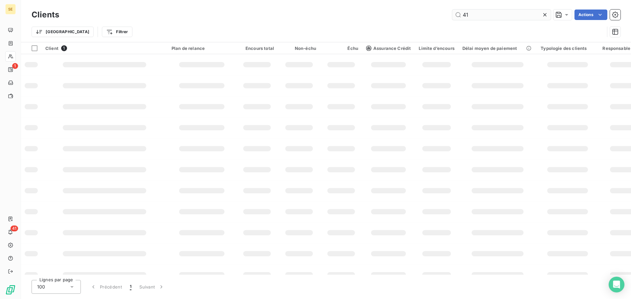
type input "4"
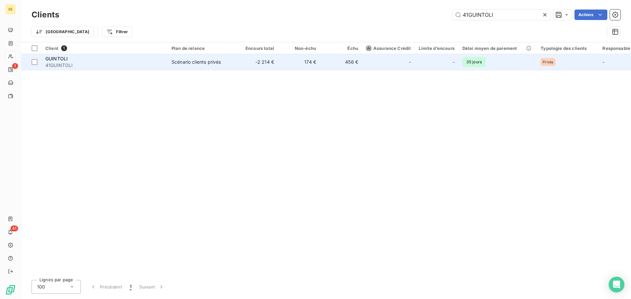
type input "41GUINTOLI"
click at [103, 66] on span "41GUINTOLI" at bounding box center [104, 65] width 118 height 7
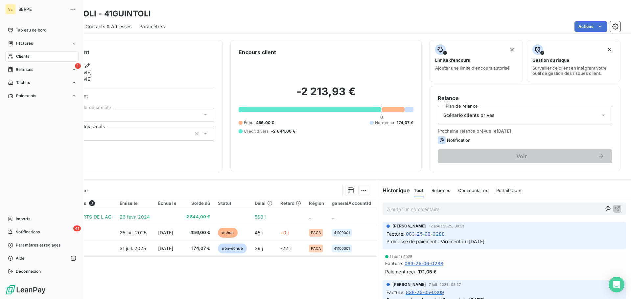
click at [32, 58] on div "Clients" at bounding box center [41, 56] width 73 height 11
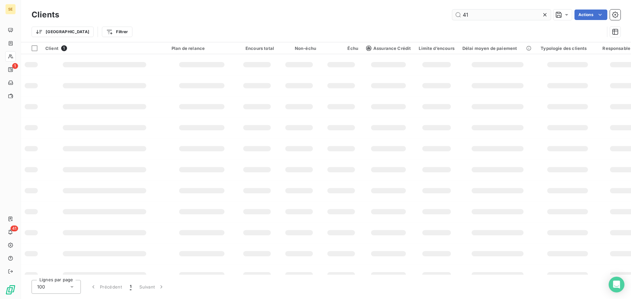
type input "4"
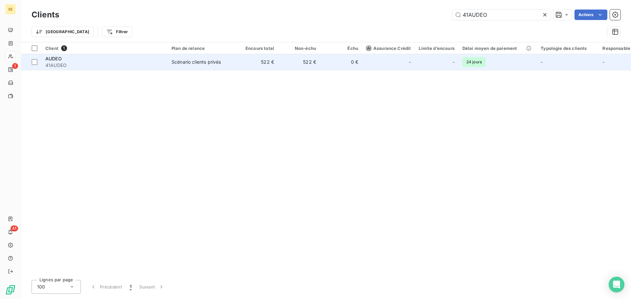
type input "41AUDEO"
click at [95, 61] on div "AUDEO" at bounding box center [104, 59] width 118 height 7
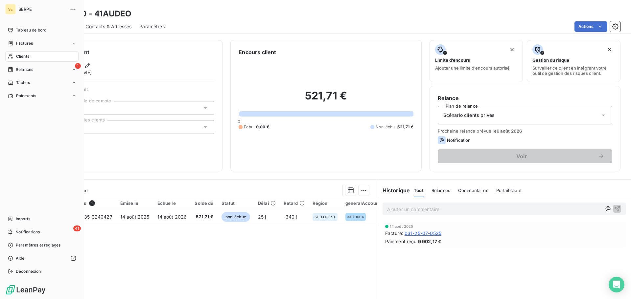
drag, startPoint x: 19, startPoint y: 52, endPoint x: 16, endPoint y: 55, distance: 3.7
click at [19, 52] on div "Clients" at bounding box center [41, 56] width 73 height 11
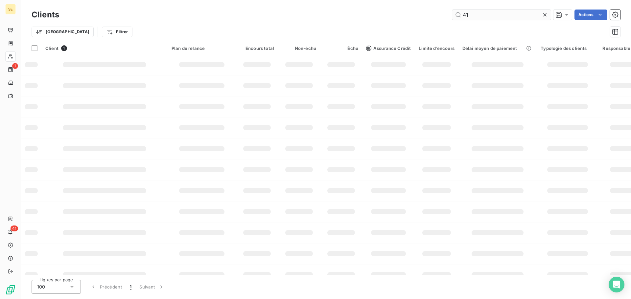
type input "4"
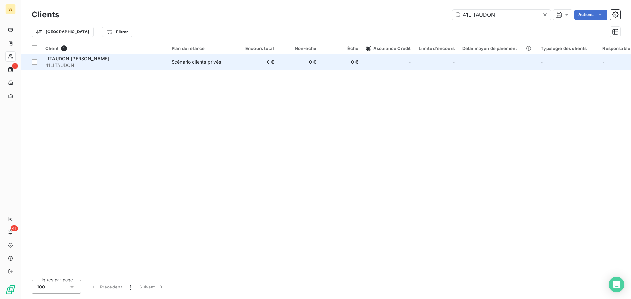
type input "41LITAUDON"
click at [132, 66] on span "41LITAUDON" at bounding box center [104, 65] width 118 height 7
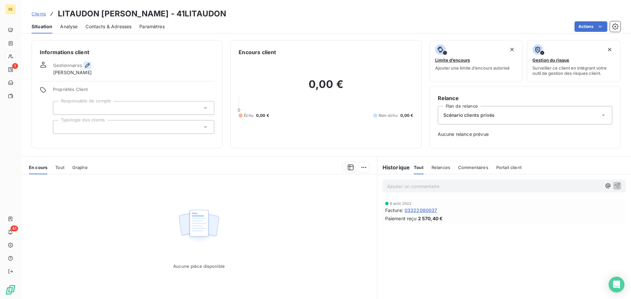
click at [88, 64] on icon "button" at bounding box center [87, 65] width 5 height 5
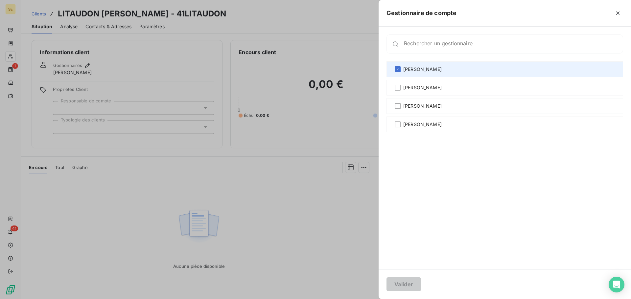
click at [432, 65] on div "[PERSON_NAME]" at bounding box center [504, 69] width 237 height 16
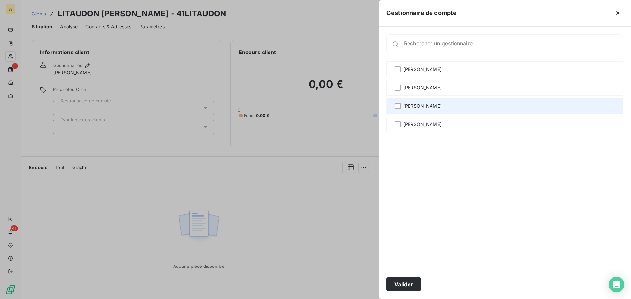
click at [431, 107] on span "[PERSON_NAME]" at bounding box center [422, 106] width 38 height 7
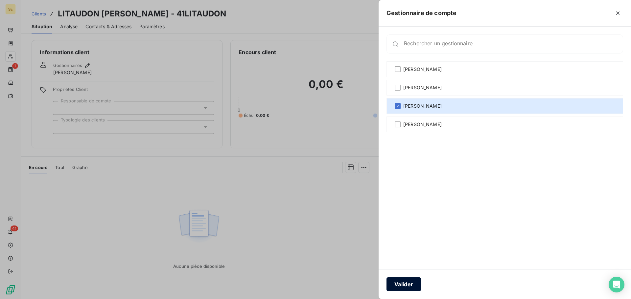
click at [416, 280] on button "Valider" at bounding box center [403, 285] width 35 height 14
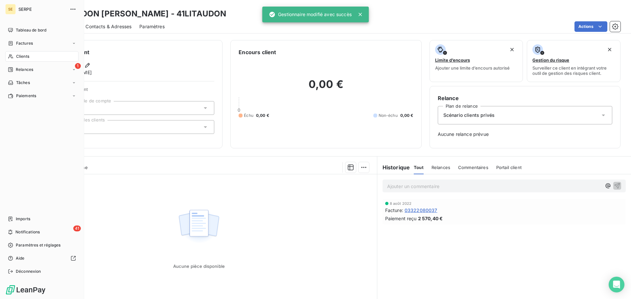
drag, startPoint x: 22, startPoint y: 55, endPoint x: 44, endPoint y: 59, distance: 22.2
click at [22, 55] on span "Clients" at bounding box center [22, 57] width 13 height 6
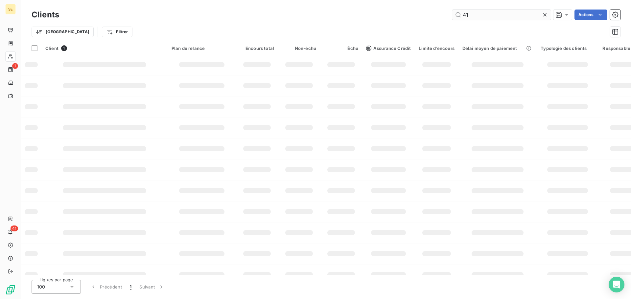
type input "4"
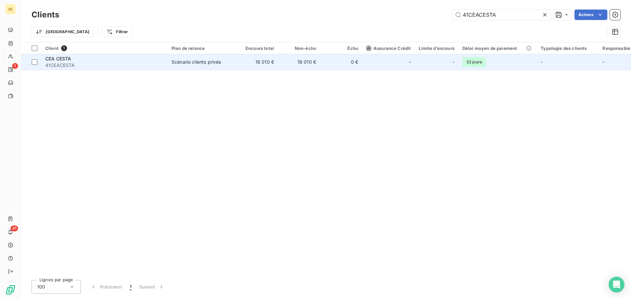
type input "41CEACESTA"
click at [205, 62] on div "Scénario clients privés" at bounding box center [196, 62] width 49 height 7
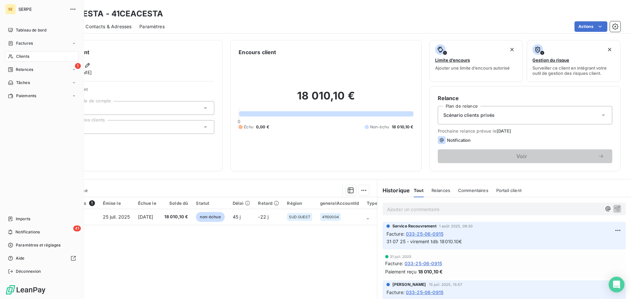
click at [18, 58] on span "Clients" at bounding box center [22, 57] width 13 height 6
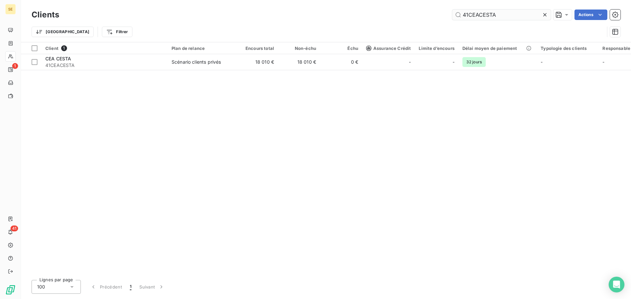
click at [500, 14] on input "41CEACESTA" at bounding box center [501, 15] width 99 height 11
